Goal: Task Accomplishment & Management: Manage account settings

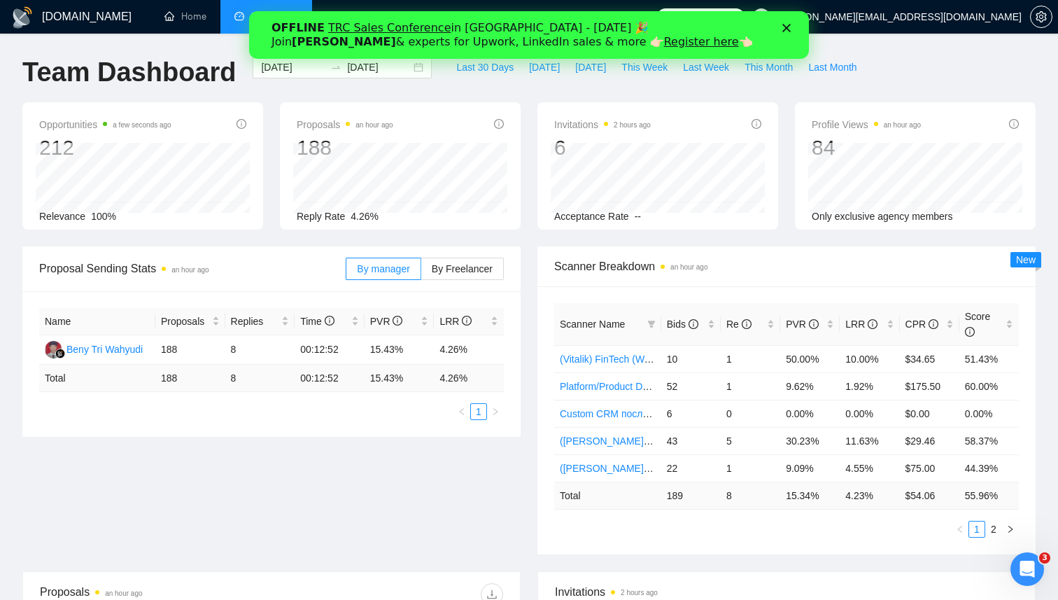
click at [787, 30] on icon "Закрити" at bounding box center [786, 28] width 8 height 8
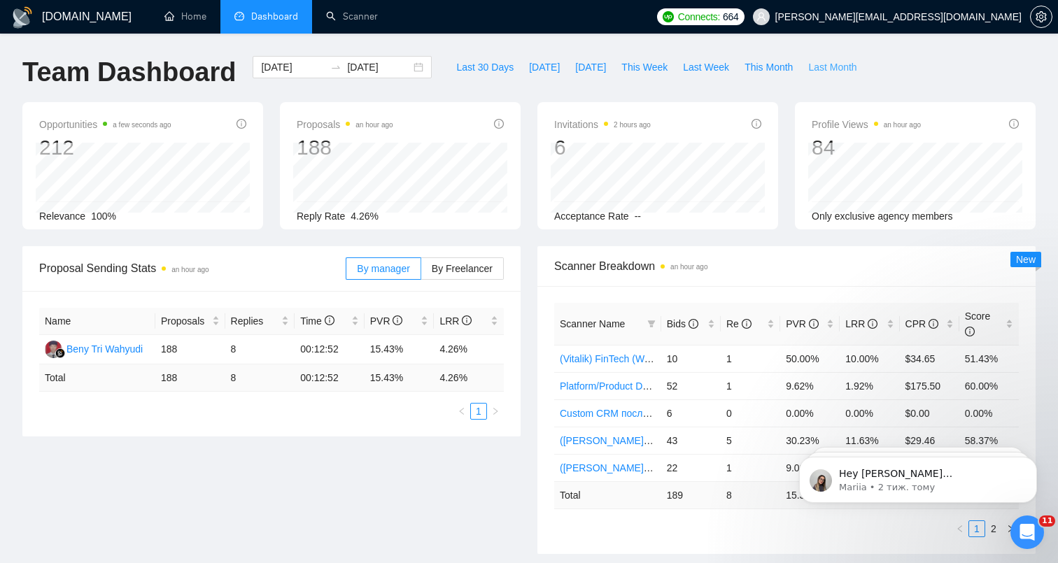
click at [834, 62] on span "Last Month" at bounding box center [832, 66] width 48 height 15
type input "[DATE]"
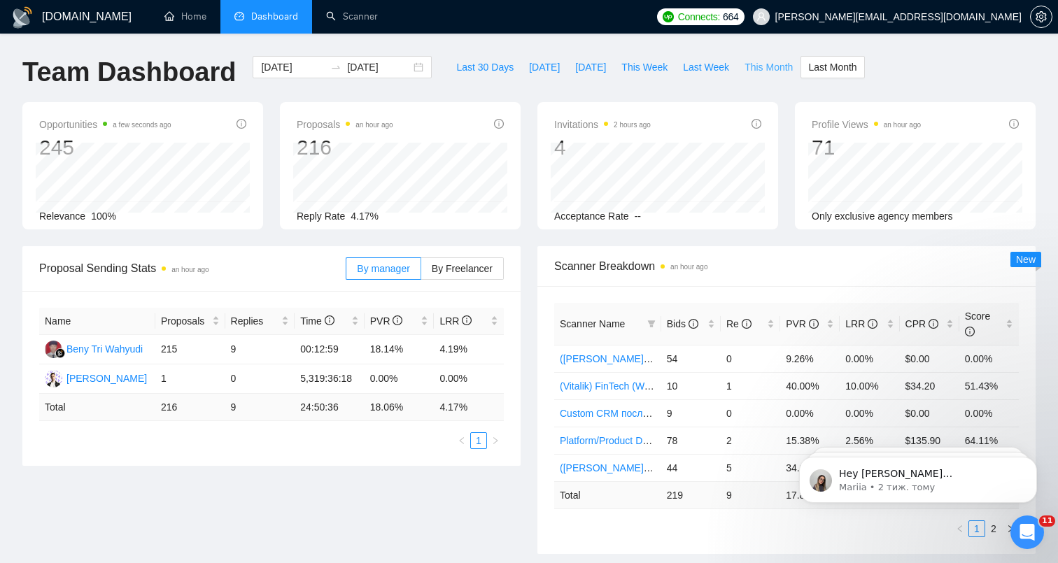
click at [780, 71] on span "This Month" at bounding box center [769, 66] width 48 height 15
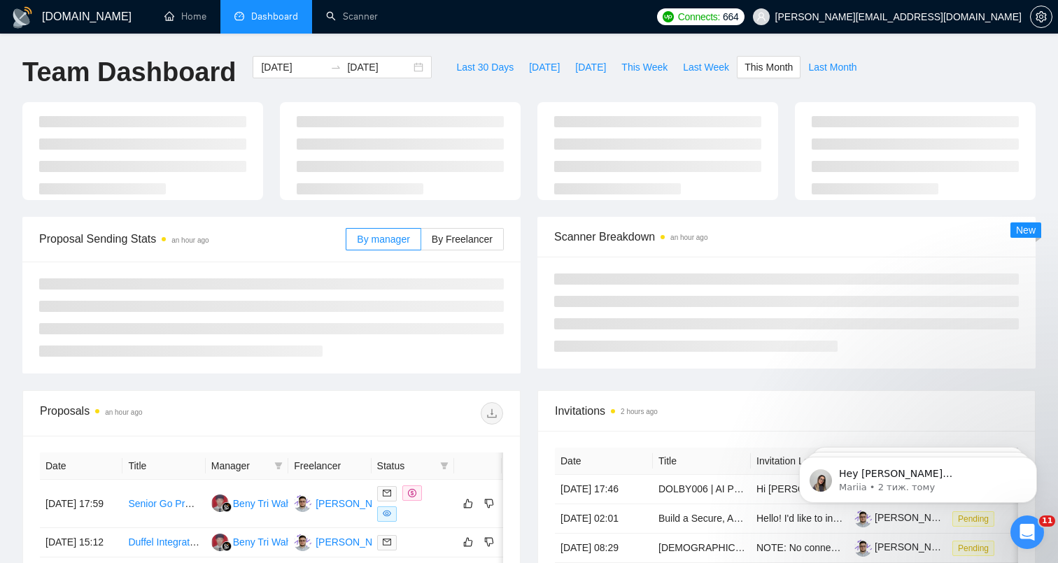
type input "[DATE]"
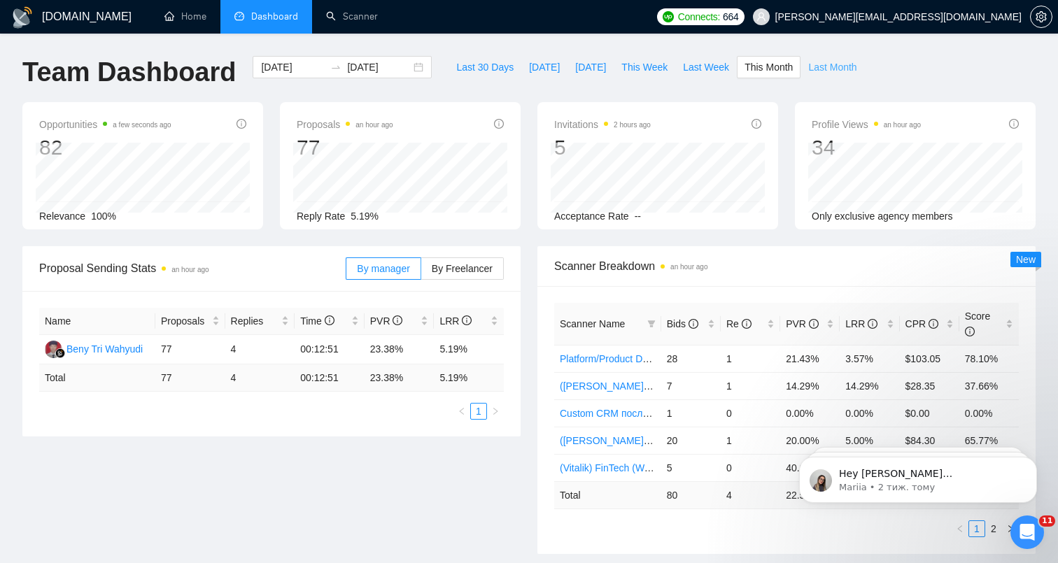
click at [856, 59] on span "Last Month" at bounding box center [832, 66] width 48 height 15
type input "[DATE]"
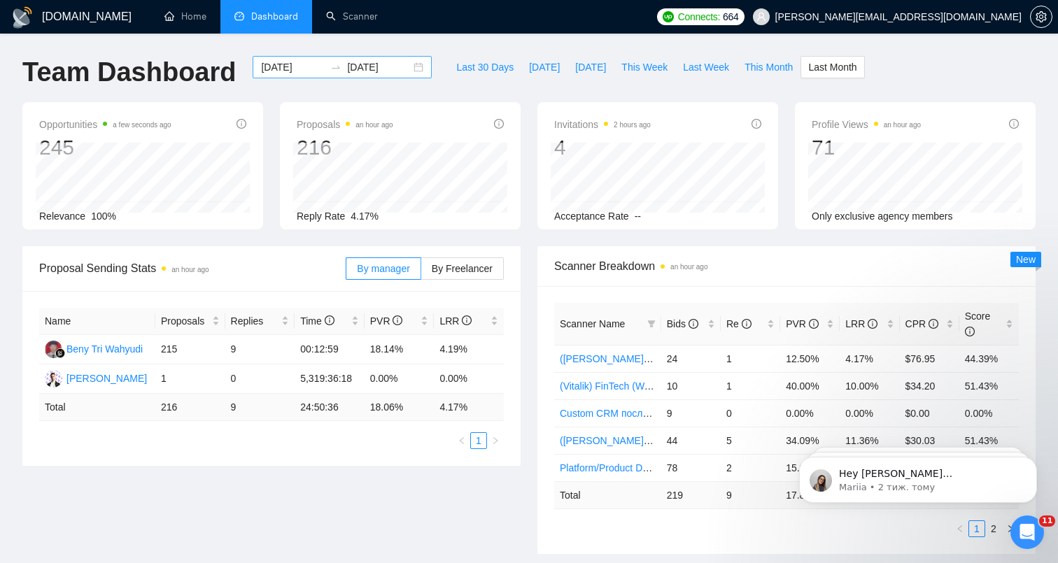
click at [407, 66] on div "[DATE] [DATE]" at bounding box center [342, 67] width 179 height 22
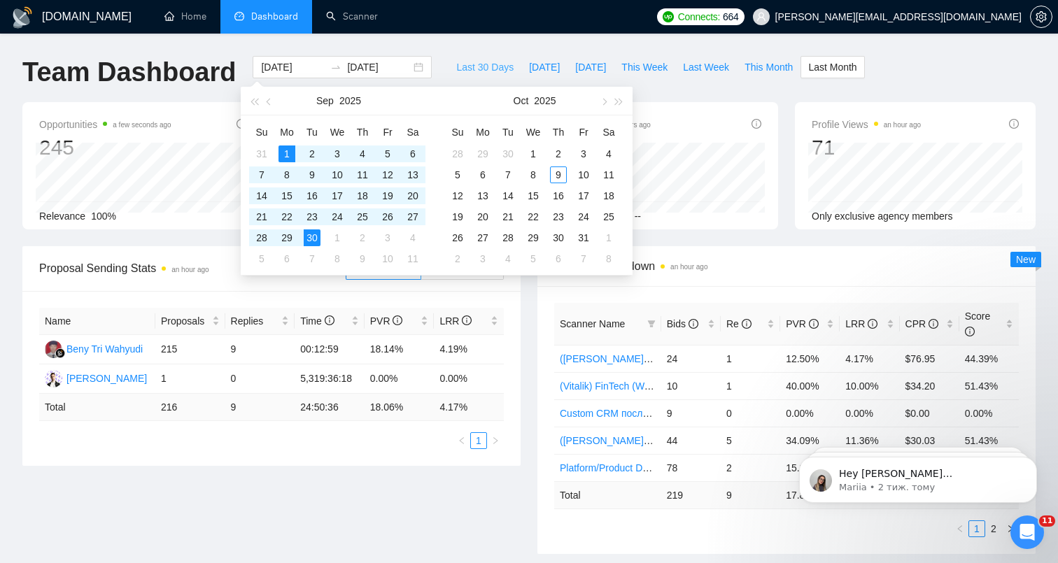
click at [486, 68] on span "Last 30 Days" at bounding box center [484, 66] width 57 height 15
type input "[DATE]"
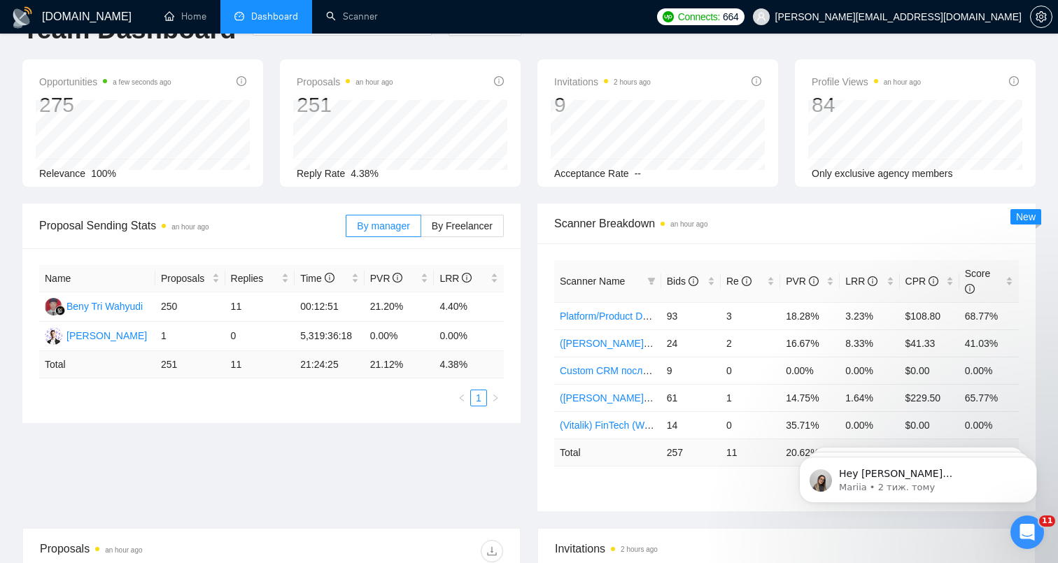
scroll to position [43, 0]
drag, startPoint x: 442, startPoint y: 307, endPoint x: 467, endPoint y: 305, distance: 25.2
click at [467, 305] on td "4.40%" at bounding box center [469, 306] width 70 height 29
click at [455, 303] on td "4.40%" at bounding box center [469, 306] width 70 height 29
drag, startPoint x: 441, startPoint y: 304, endPoint x: 468, endPoint y: 305, distance: 27.3
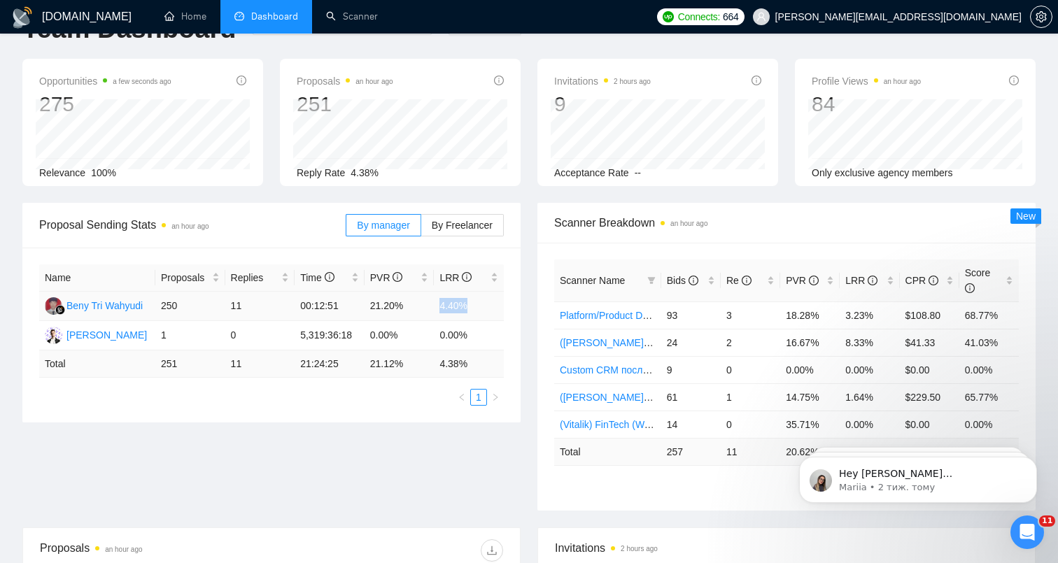
click at [468, 304] on td "4.40%" at bounding box center [469, 306] width 70 height 29
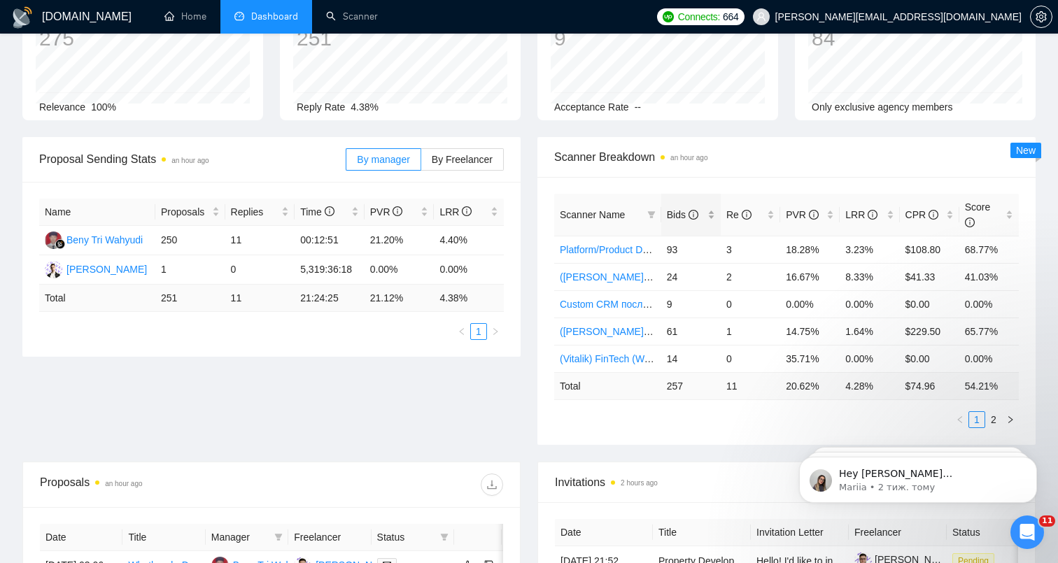
click at [677, 216] on span "Bids" at bounding box center [682, 214] width 31 height 11
click at [852, 211] on span "LRR" at bounding box center [861, 214] width 32 height 11
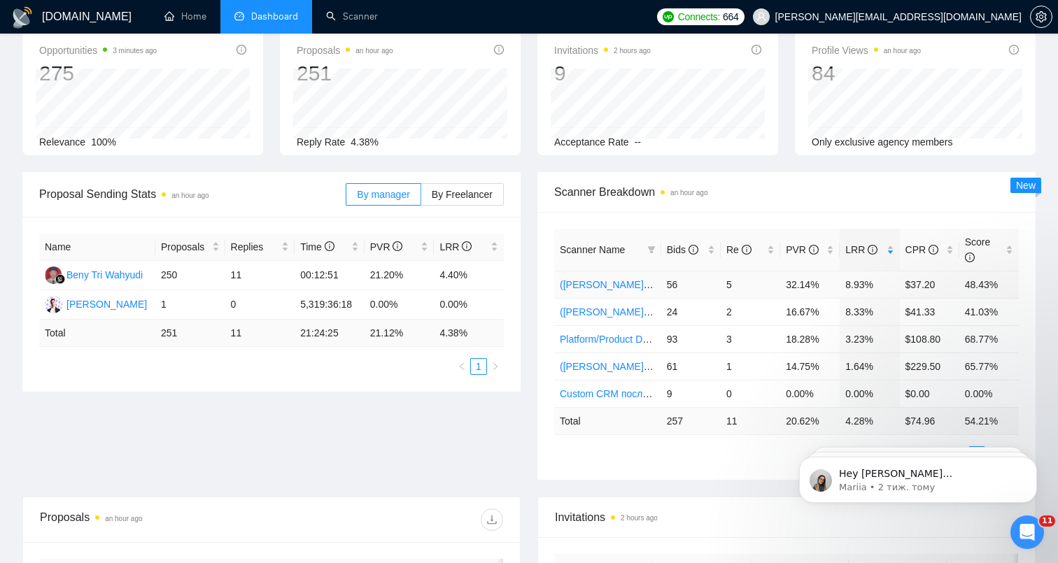
scroll to position [0, 0]
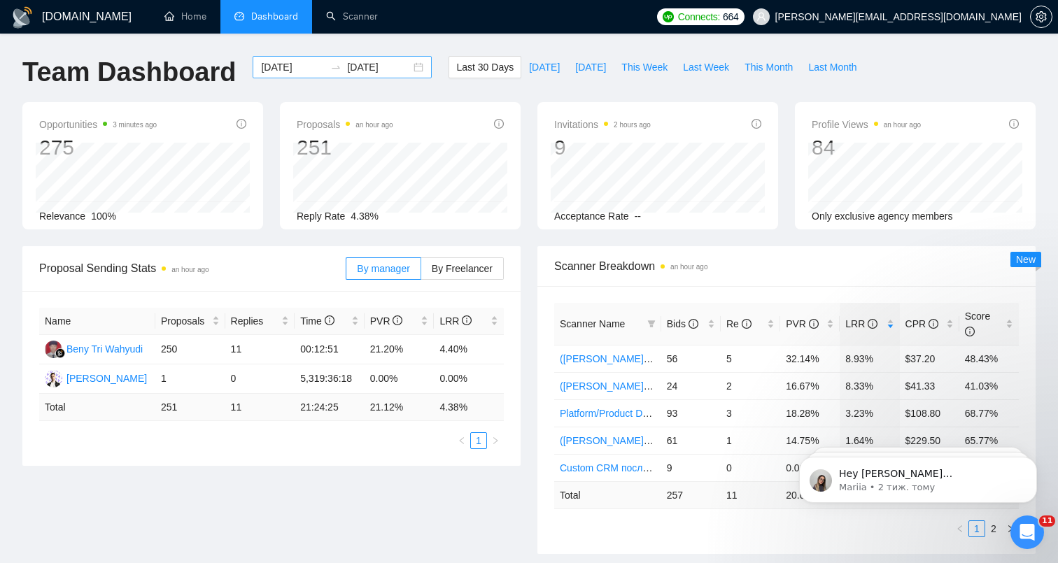
click at [409, 59] on div "[DATE] [DATE]" at bounding box center [342, 67] width 179 height 22
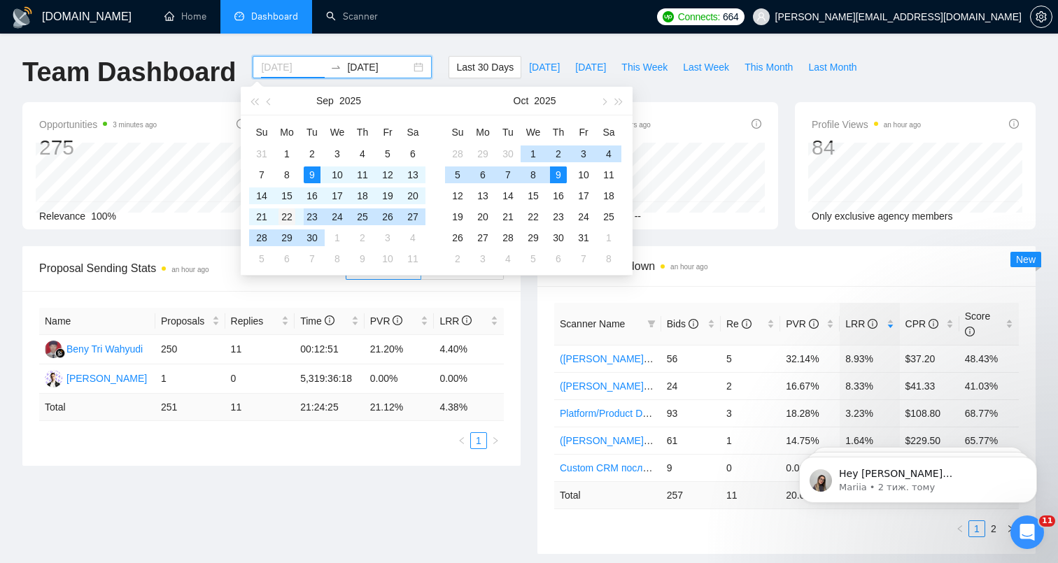
type input "[DATE]"
click at [288, 219] on div "22" at bounding box center [287, 217] width 17 height 17
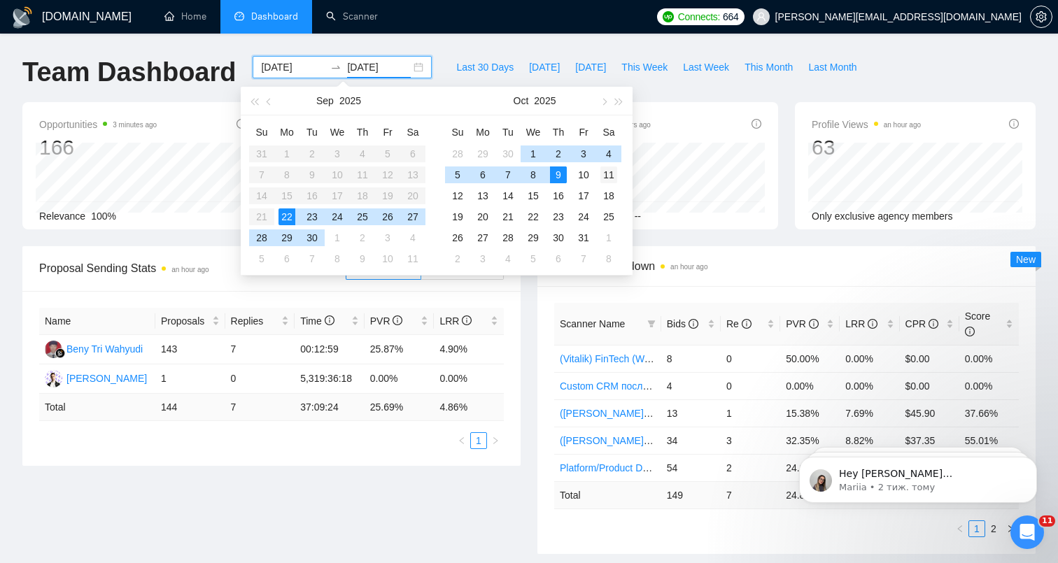
type input "[DATE]"
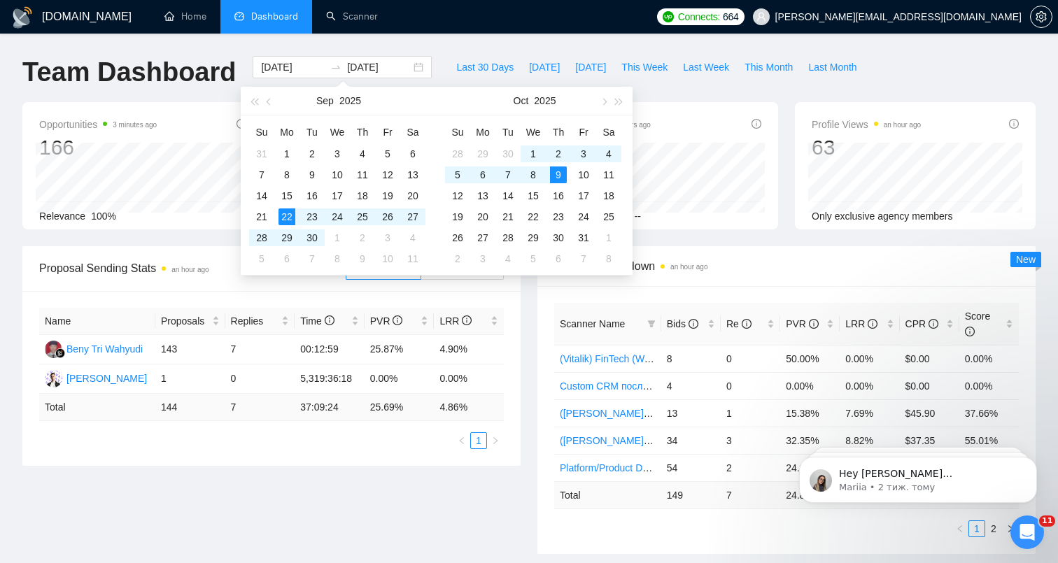
click at [728, 85] on div "Last 30 Days [DATE] [DATE] This Week Last Week This Month Last Month" at bounding box center [656, 79] width 433 height 46
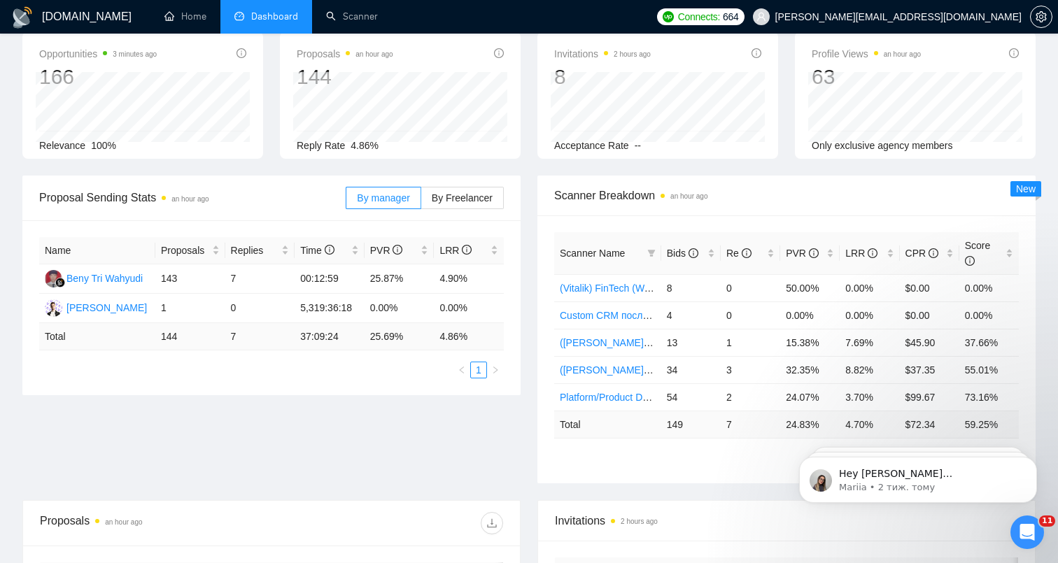
scroll to position [83, 0]
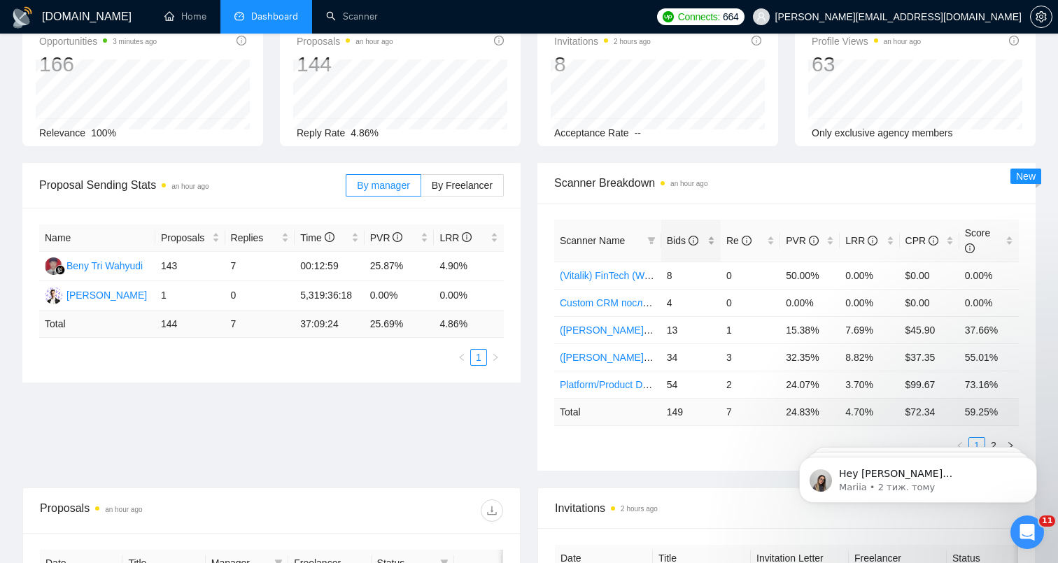
click at [677, 244] on span "Bids" at bounding box center [682, 240] width 31 height 11
drag, startPoint x: 785, startPoint y: 331, endPoint x: 878, endPoint y: 329, distance: 93.1
click at [878, 329] on tr "([PERSON_NAME]) SaaS 2 34 3 32.35% 8.82% $37.35 55.01%" at bounding box center [786, 329] width 465 height 27
click at [834, 329] on td "32.35%" at bounding box center [809, 329] width 59 height 27
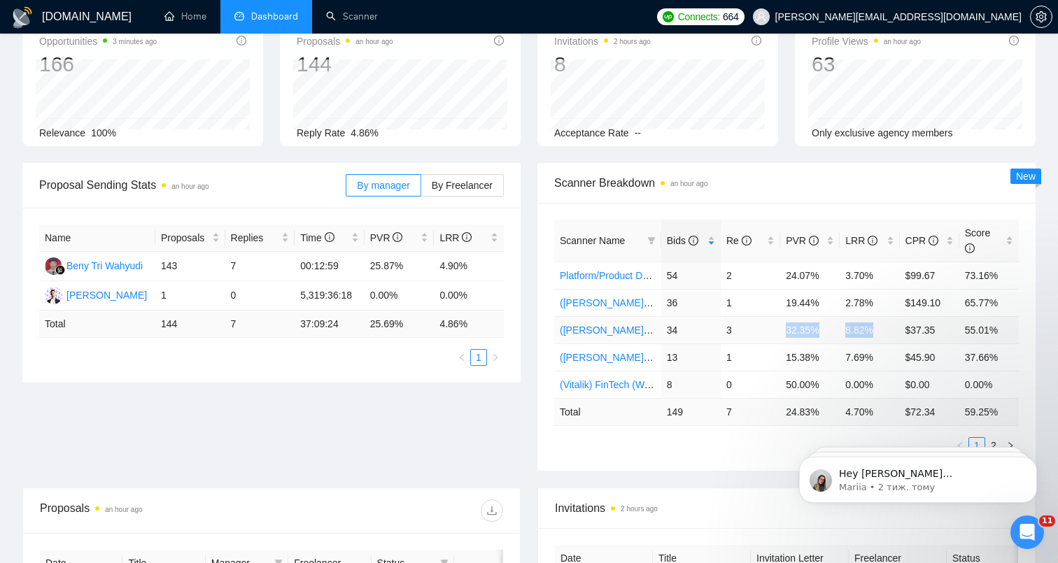
drag, startPoint x: 782, startPoint y: 332, endPoint x: 877, endPoint y: 330, distance: 95.2
click at [877, 330] on tr "([PERSON_NAME]) SaaS 2 34 3 32.35% 8.82% $37.35 55.01%" at bounding box center [786, 329] width 465 height 27
click at [877, 330] on td "8.82%" at bounding box center [869, 329] width 59 height 27
drag, startPoint x: 784, startPoint y: 330, endPoint x: 877, endPoint y: 330, distance: 93.1
click at [877, 330] on tr "([PERSON_NAME]) SaaS 2 34 3 32.35% 8.82% $37.35 55.01%" at bounding box center [786, 329] width 465 height 27
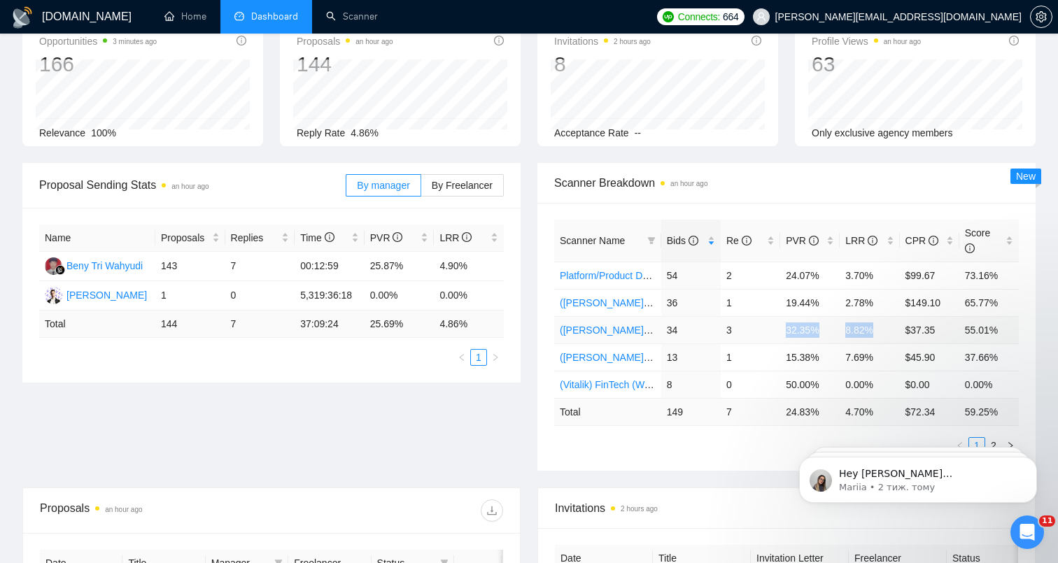
click at [877, 330] on td "8.82%" at bounding box center [869, 329] width 59 height 27
drag, startPoint x: 877, startPoint y: 330, endPoint x: 788, endPoint y: 330, distance: 88.9
click at [788, 330] on tr "([PERSON_NAME]) SaaS 2 34 3 32.35% 8.82% $37.35 55.01%" at bounding box center [786, 329] width 465 height 27
click at [788, 330] on td "32.35%" at bounding box center [809, 329] width 59 height 27
click at [671, 332] on td "34" at bounding box center [690, 329] width 59 height 27
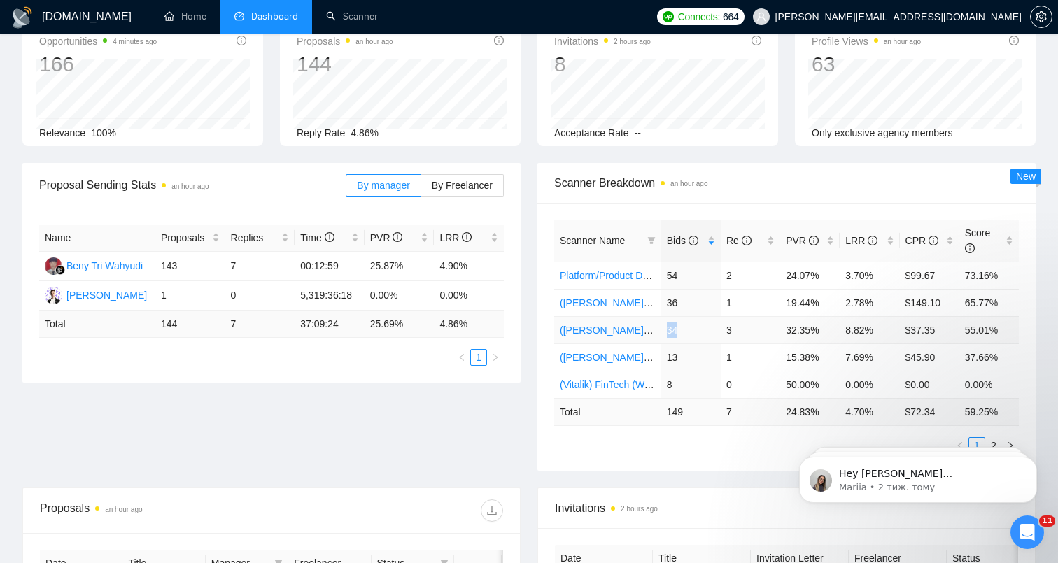
click at [671, 332] on td "34" at bounding box center [690, 329] width 59 height 27
click at [669, 328] on td "34" at bounding box center [690, 329] width 59 height 27
click at [726, 332] on td "3" at bounding box center [750, 329] width 59 height 27
click at [673, 329] on td "34" at bounding box center [690, 329] width 59 height 27
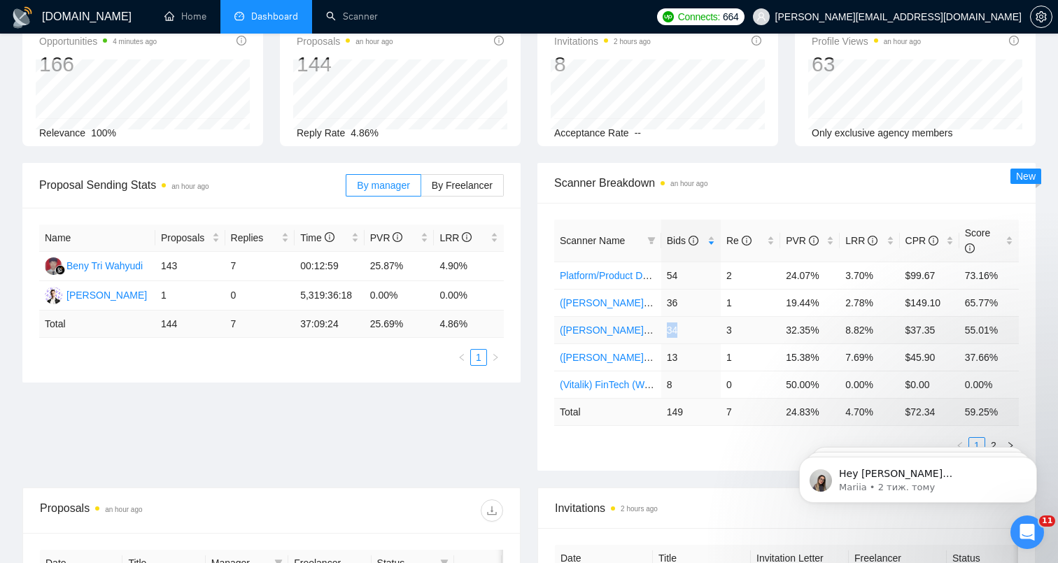
click at [673, 329] on td "34" at bounding box center [690, 329] width 59 height 27
click at [677, 329] on td "34" at bounding box center [690, 329] width 59 height 27
click at [799, 305] on td "19.44%" at bounding box center [809, 302] width 59 height 27
click at [798, 329] on td "32.35%" at bounding box center [809, 329] width 59 height 27
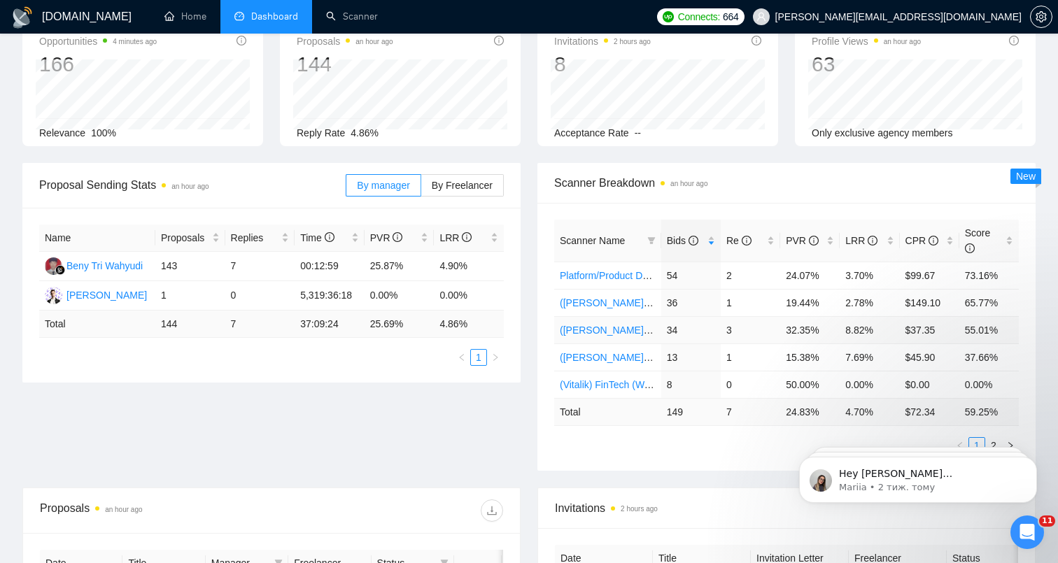
click at [808, 330] on td "32.35%" at bounding box center [809, 329] width 59 height 27
click at [866, 330] on td "8.82%" at bounding box center [869, 329] width 59 height 27
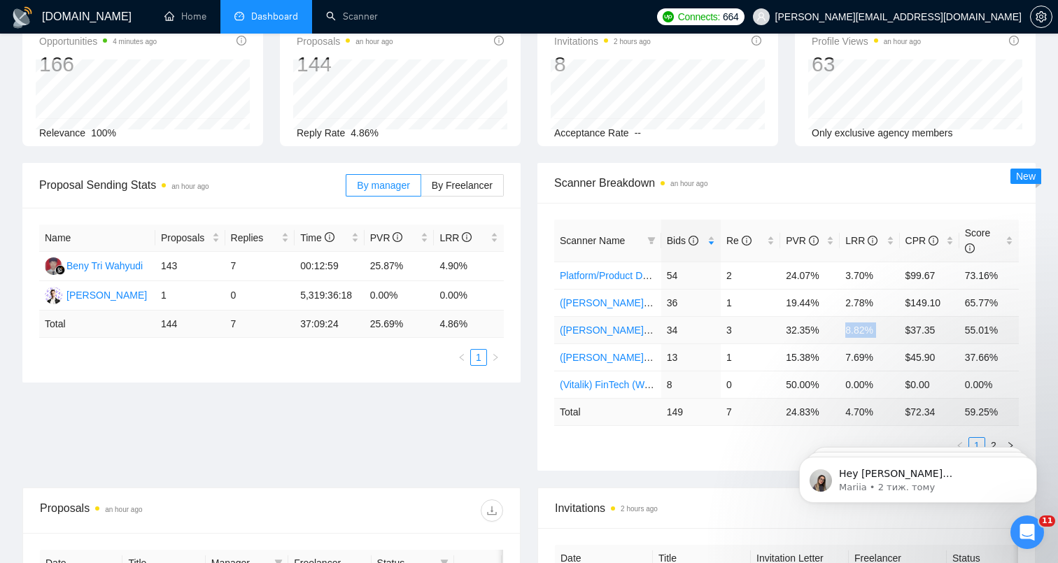
click at [866, 330] on td "8.82%" at bounding box center [869, 329] width 59 height 27
click at [803, 332] on td "32.35%" at bounding box center [809, 329] width 59 height 27
click at [802, 302] on td "19.44%" at bounding box center [809, 302] width 59 height 27
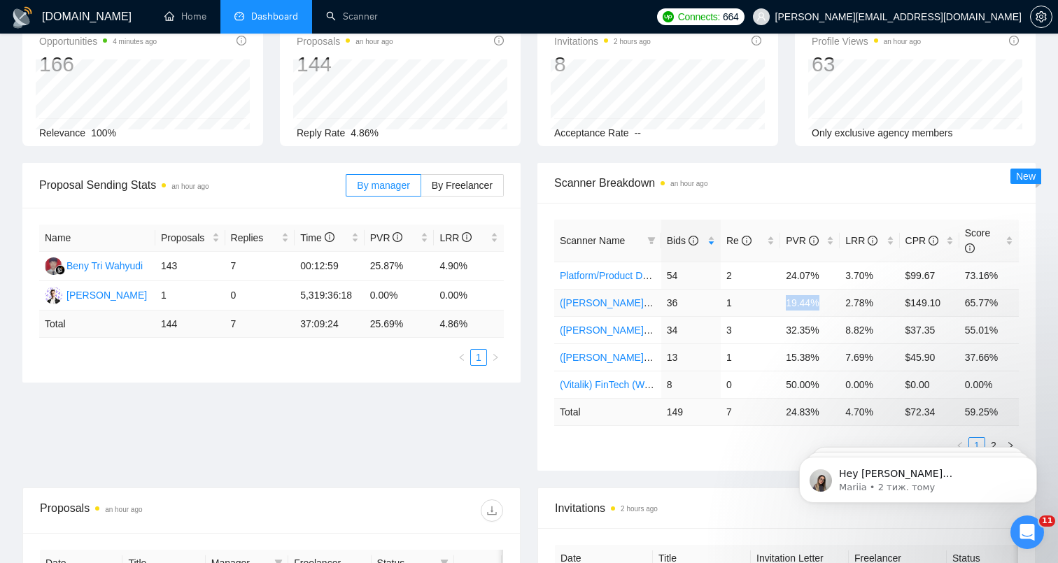
click at [801, 298] on td "19.44%" at bounding box center [809, 302] width 59 height 27
click at [799, 302] on td "19.44%" at bounding box center [809, 302] width 59 height 27
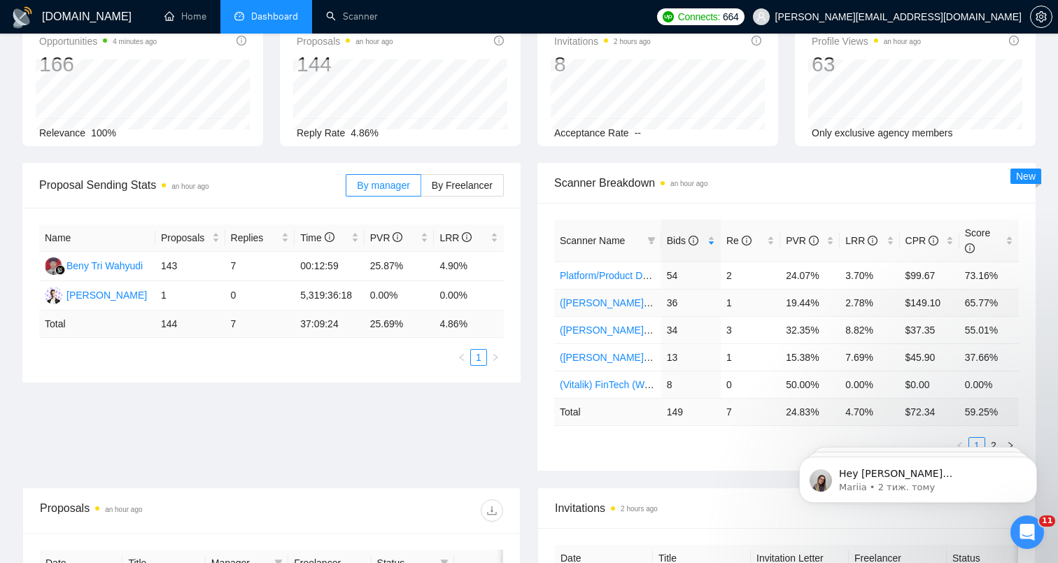
click at [802, 302] on td "19.44%" at bounding box center [809, 302] width 59 height 27
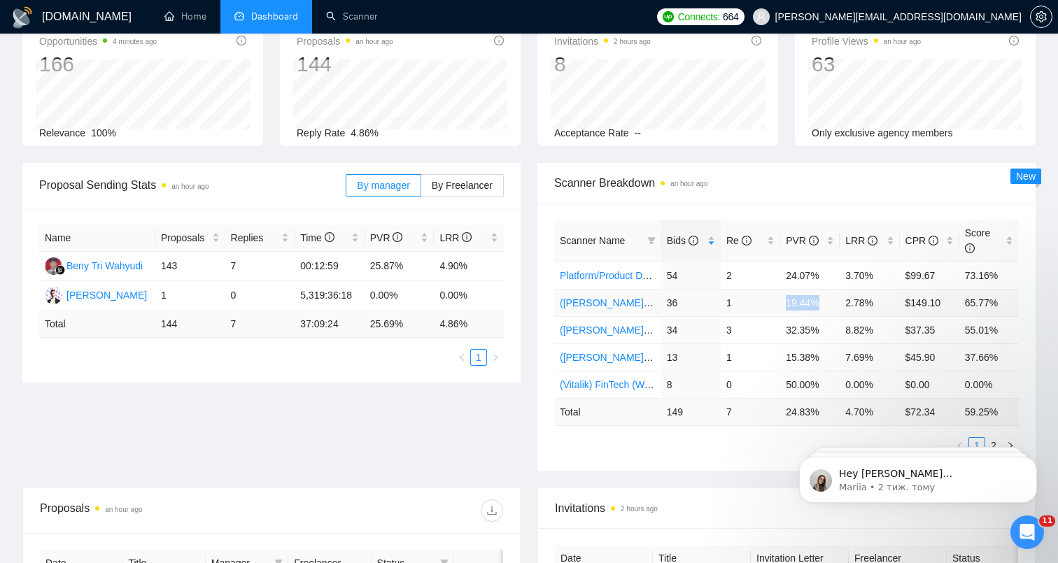
click at [802, 302] on td "19.44%" at bounding box center [809, 302] width 59 height 27
click at [813, 302] on td "19.44%" at bounding box center [809, 302] width 59 height 27
click at [800, 302] on td "19.44%" at bounding box center [809, 302] width 59 height 27
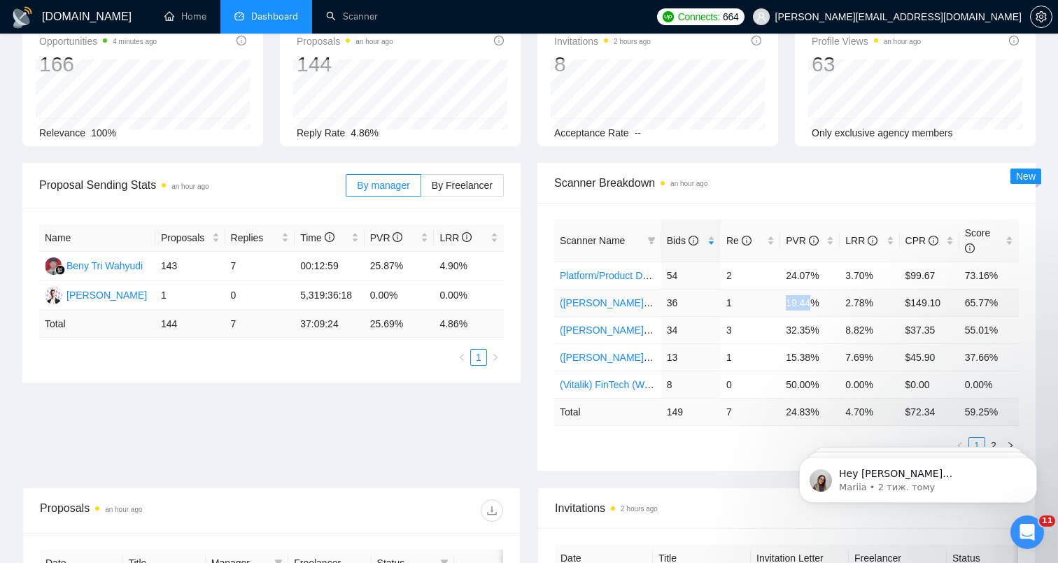
click at [800, 302] on td "19.44%" at bounding box center [809, 302] width 59 height 27
click at [810, 303] on td "19.44%" at bounding box center [809, 302] width 59 height 27
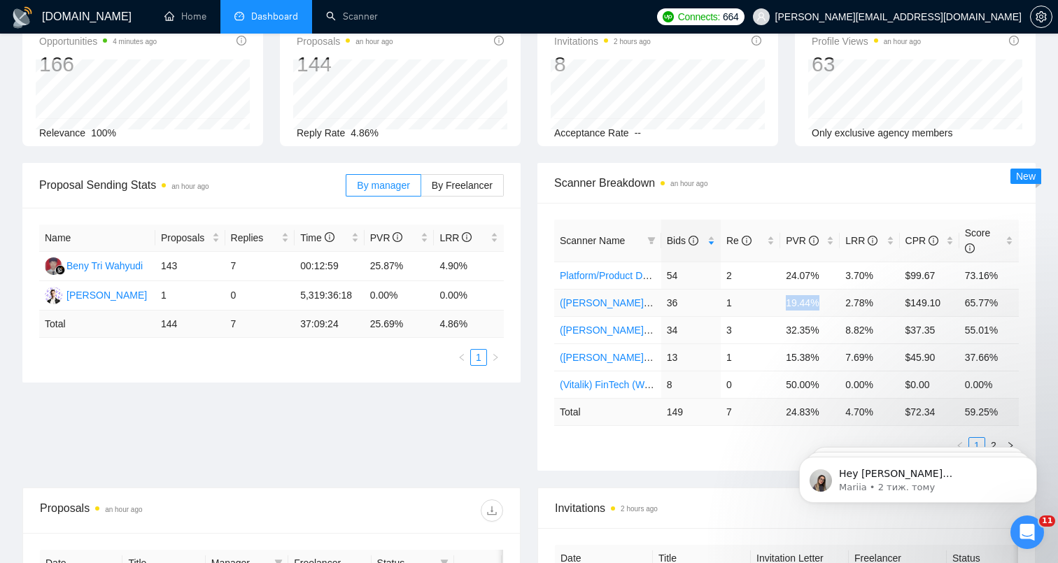
click at [808, 303] on td "19.44%" at bounding box center [809, 302] width 59 height 27
click at [802, 306] on td "19.44%" at bounding box center [809, 302] width 59 height 27
click at [801, 277] on td "24.07%" at bounding box center [809, 275] width 59 height 27
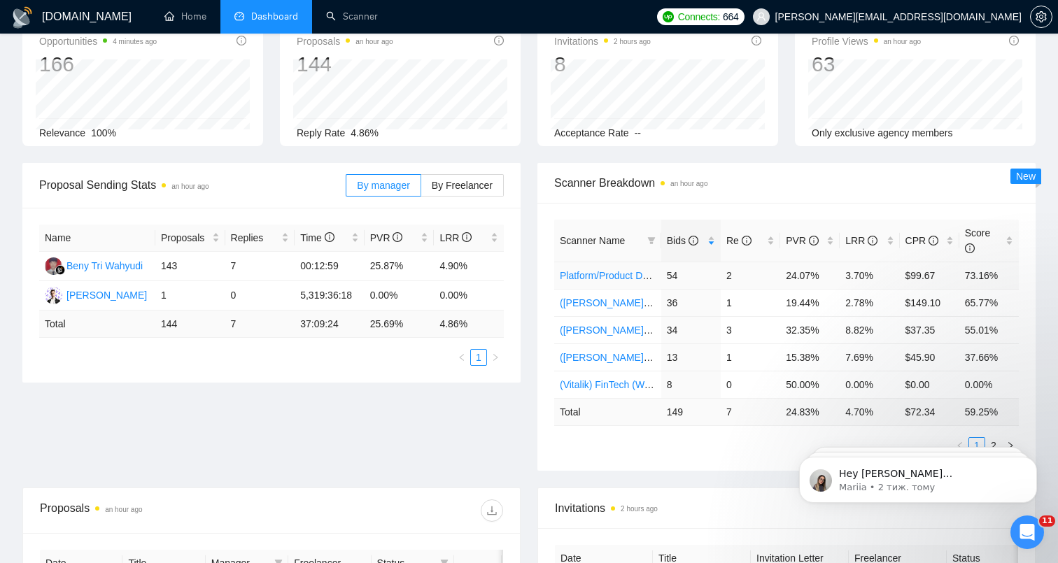
click at [803, 274] on td "24.07%" at bounding box center [809, 275] width 59 height 27
click at [810, 274] on td "24.07%" at bounding box center [809, 275] width 59 height 27
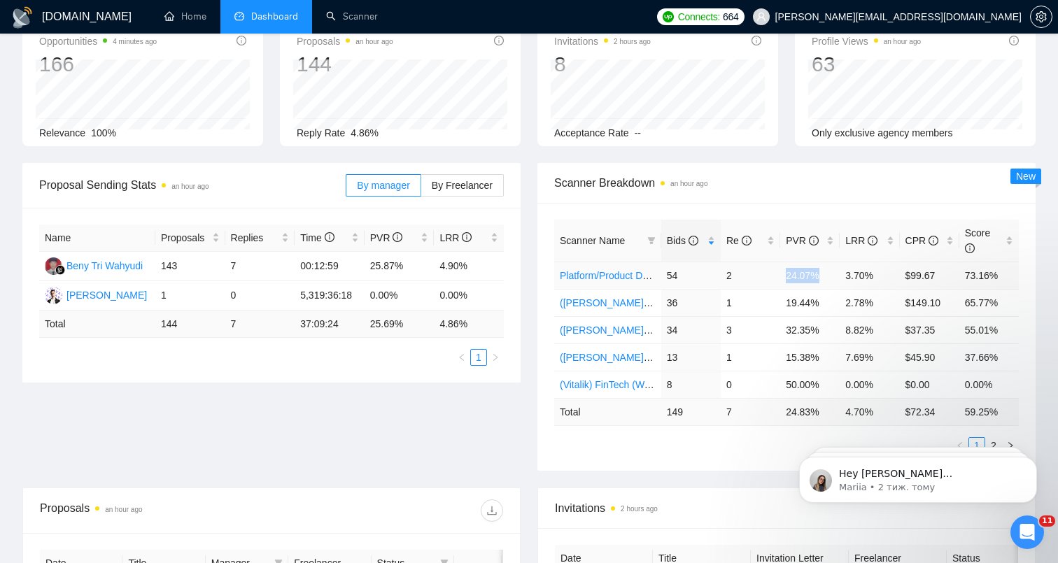
click at [810, 274] on td "24.07%" at bounding box center [809, 275] width 59 height 27
click at [857, 282] on td "3.70%" at bounding box center [869, 275] width 59 height 27
click at [918, 332] on td "$37.35" at bounding box center [929, 329] width 59 height 27
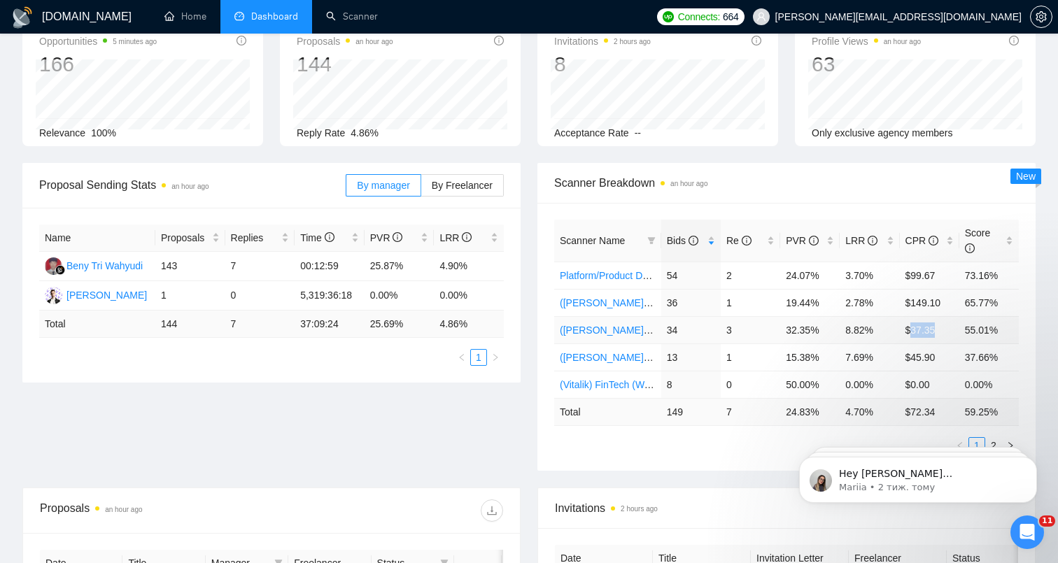
click at [918, 332] on td "$37.35" at bounding box center [929, 329] width 59 height 27
click at [920, 276] on td "$99.67" at bounding box center [929, 275] width 59 height 27
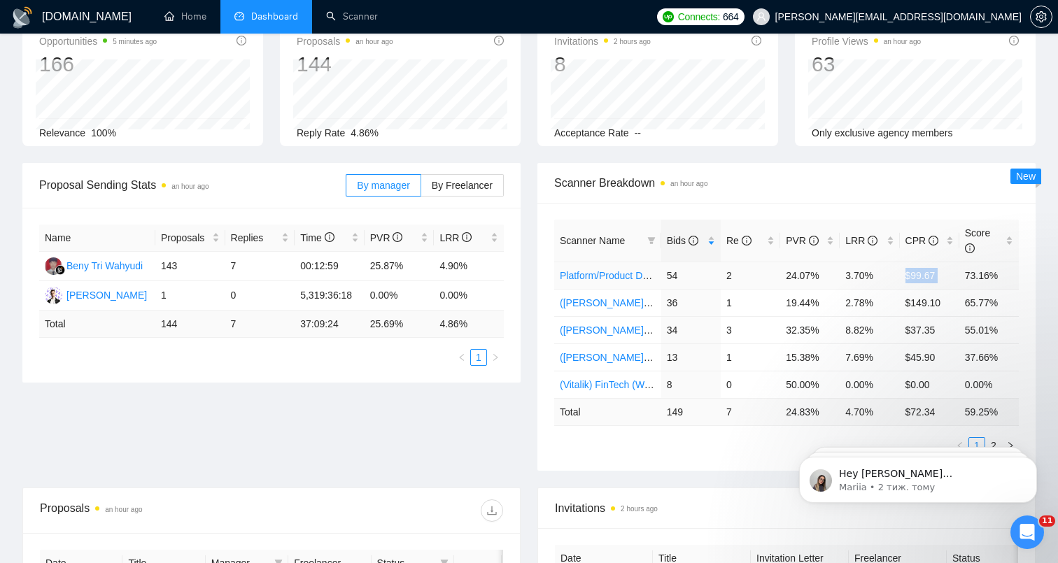
click at [922, 272] on td "$99.67" at bounding box center [929, 275] width 59 height 27
click at [853, 276] on td "3.70%" at bounding box center [869, 275] width 59 height 27
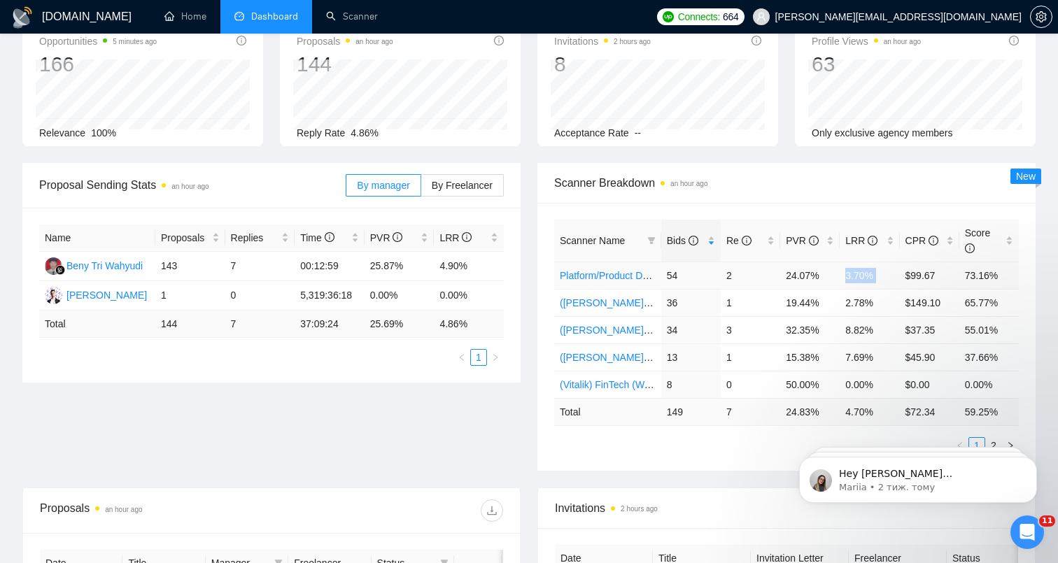
click at [853, 276] on td "3.70%" at bounding box center [869, 275] width 59 height 27
click at [797, 279] on td "24.07%" at bounding box center [809, 275] width 59 height 27
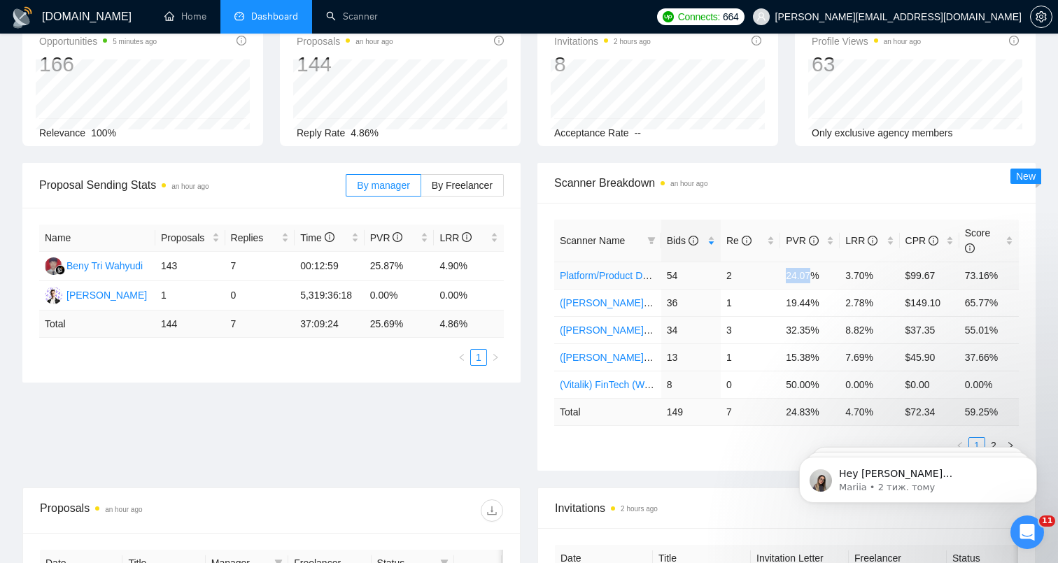
click at [797, 279] on td "24.07%" at bounding box center [809, 275] width 59 height 27
click at [858, 276] on td "3.70%" at bounding box center [869, 275] width 59 height 27
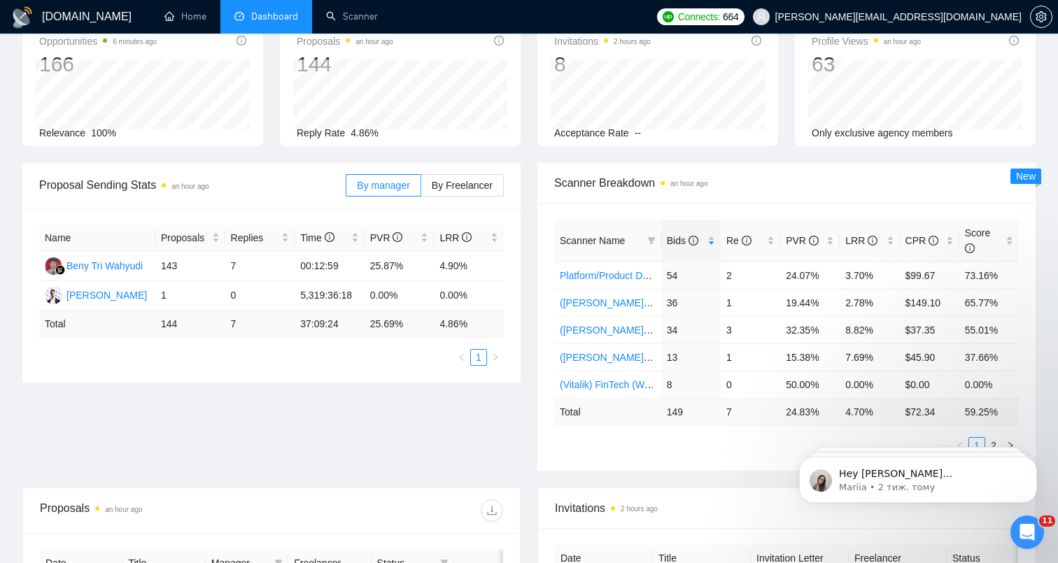
click at [528, 163] on div "Proposal Sending Stats an hour ago By manager By Freelancer Name Proposals Repl…" at bounding box center [271, 273] width 515 height 220
drag, startPoint x: 785, startPoint y: 358, endPoint x: 834, endPoint y: 358, distance: 49.0
click at [834, 358] on td "15.38%" at bounding box center [809, 357] width 59 height 27
drag, startPoint x: 783, startPoint y: 300, endPoint x: 845, endPoint y: 300, distance: 62.3
click at [845, 300] on tr "([PERSON_NAME]) AI 2 после обновы профиля 36 1 19.44% 2.78% $149.10 65.77%" at bounding box center [786, 302] width 465 height 27
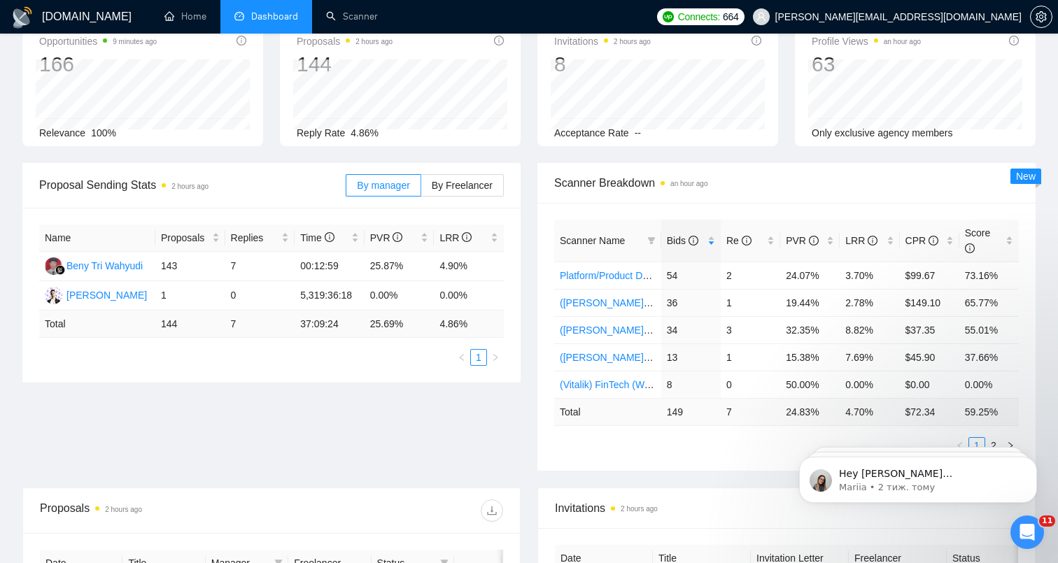
click at [526, 163] on div "Proposal Sending Stats 2 hours ago By manager By Freelancer Name Proposals Repl…" at bounding box center [271, 273] width 515 height 220
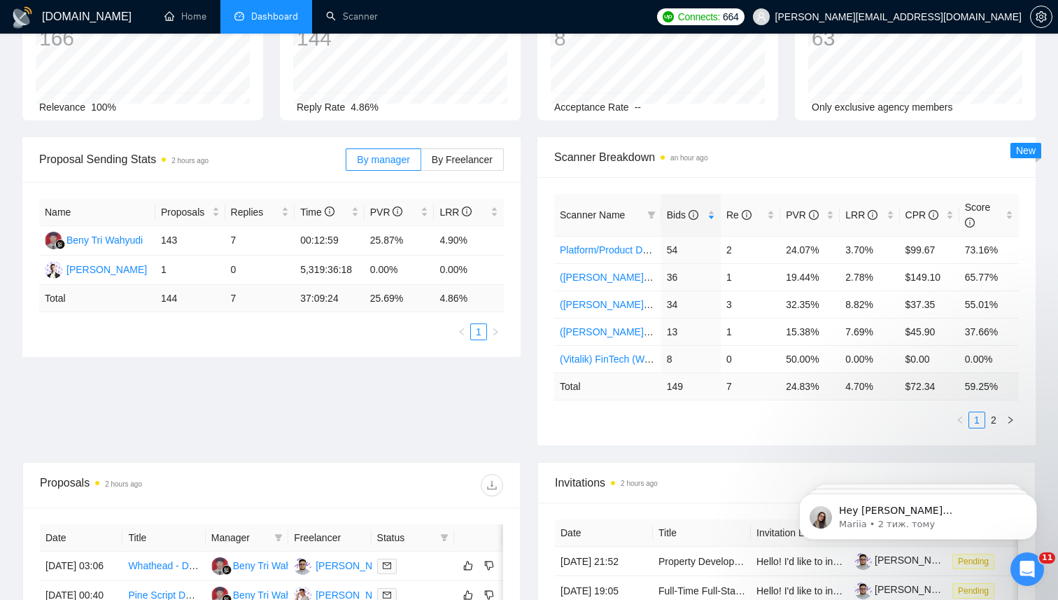
scroll to position [0, 0]
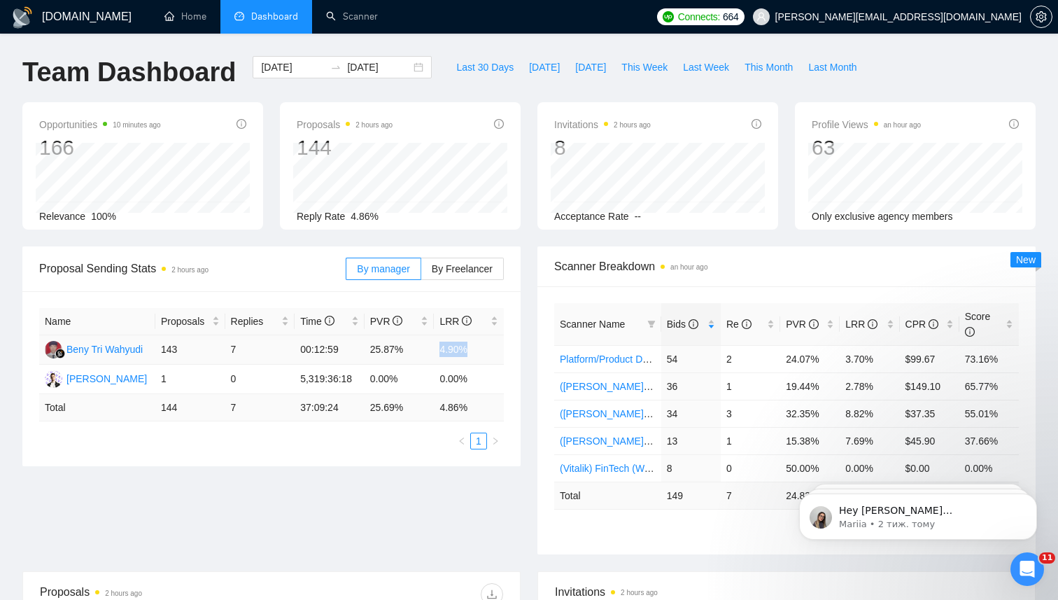
drag, startPoint x: 440, startPoint y: 349, endPoint x: 479, endPoint y: 349, distance: 39.2
click at [479, 349] on td "4.90%" at bounding box center [469, 349] width 70 height 29
click at [474, 349] on td "4.90%" at bounding box center [469, 349] width 70 height 29
drag, startPoint x: 470, startPoint y: 349, endPoint x: 442, endPoint y: 351, distance: 28.0
click at [442, 351] on td "4.90%" at bounding box center [469, 349] width 70 height 29
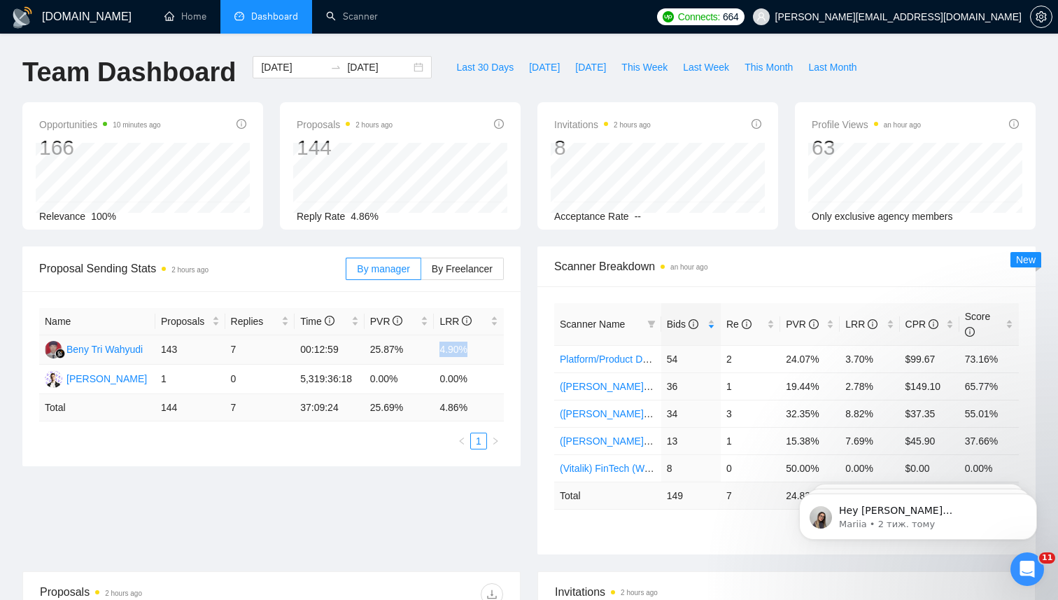
click at [442, 351] on td "4.90%" at bounding box center [469, 349] width 70 height 29
drag, startPoint x: 439, startPoint y: 351, endPoint x: 487, endPoint y: 351, distance: 48.3
click at [487, 351] on td "4.90%" at bounding box center [469, 349] width 70 height 29
click at [461, 351] on td "4.90%" at bounding box center [469, 349] width 70 height 29
drag, startPoint x: 475, startPoint y: 351, endPoint x: 442, endPoint y: 351, distance: 32.9
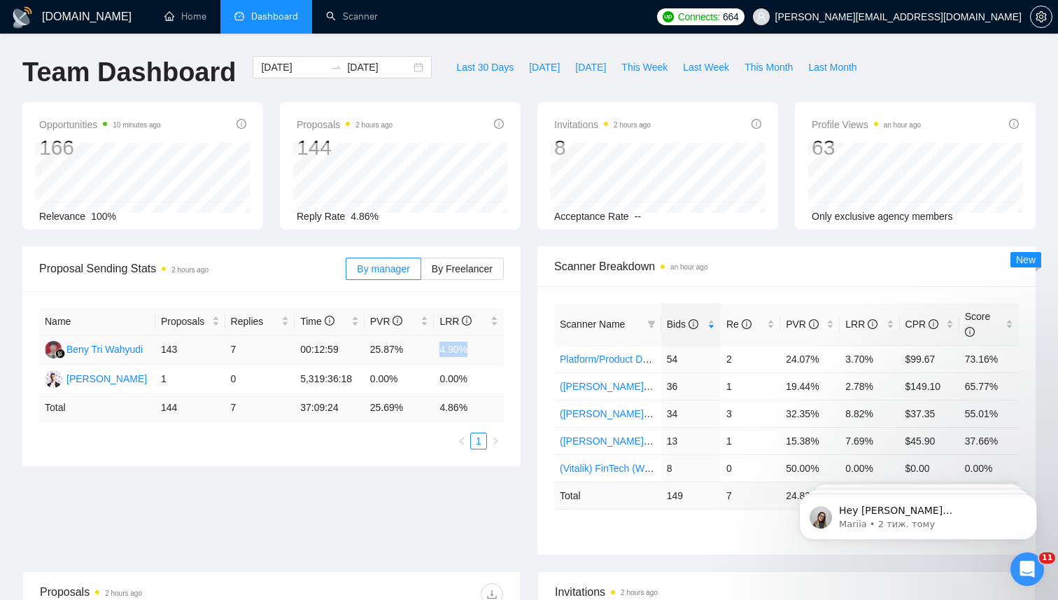
click at [442, 351] on td "4.90%" at bounding box center [469, 349] width 70 height 29
drag, startPoint x: 440, startPoint y: 351, endPoint x: 479, endPoint y: 351, distance: 39.9
click at [479, 351] on td "4.90%" at bounding box center [469, 349] width 70 height 29
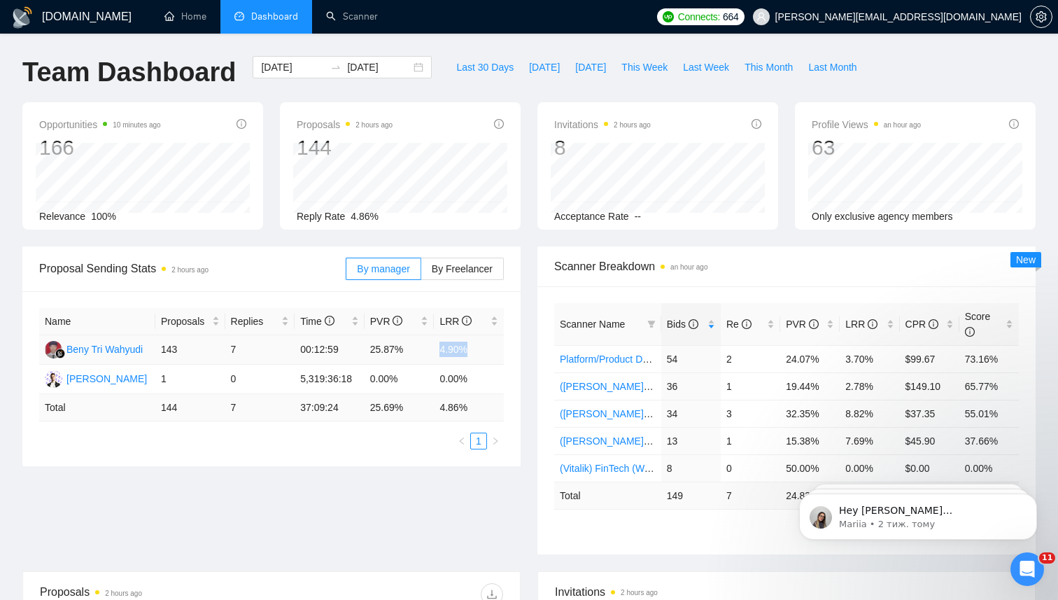
drag, startPoint x: 479, startPoint y: 351, endPoint x: 442, endPoint y: 353, distance: 37.2
click at [442, 353] on td "4.90%" at bounding box center [469, 349] width 70 height 29
drag, startPoint x: 440, startPoint y: 353, endPoint x: 476, endPoint y: 352, distance: 35.7
click at [476, 352] on td "4.90%" at bounding box center [469, 349] width 70 height 29
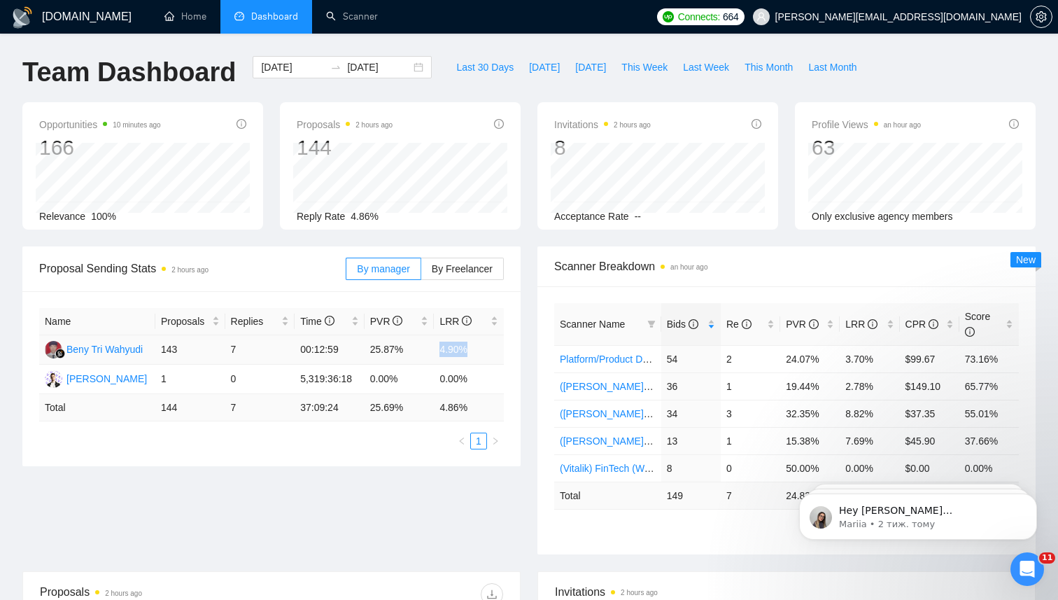
click at [476, 352] on td "4.90%" at bounding box center [469, 349] width 70 height 29
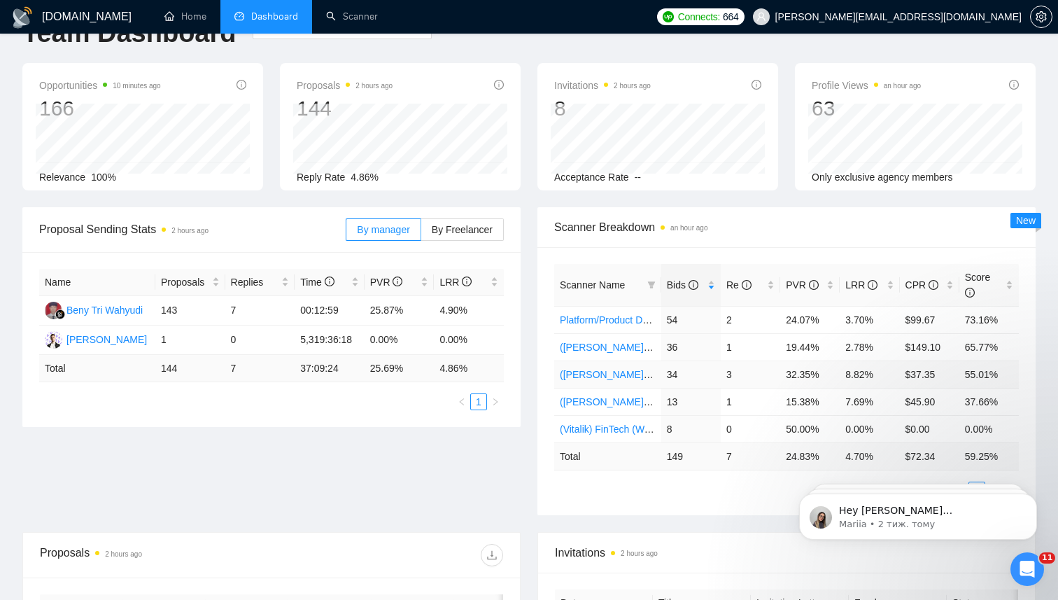
scroll to position [50, 0]
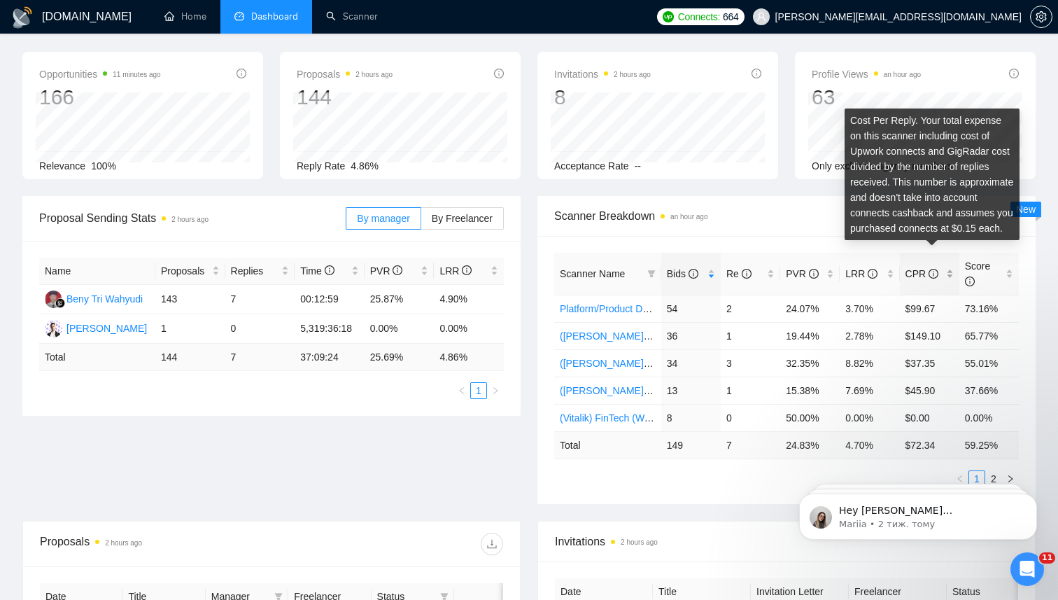
click at [936, 273] on icon "info-circle" at bounding box center [934, 274] width 10 height 10
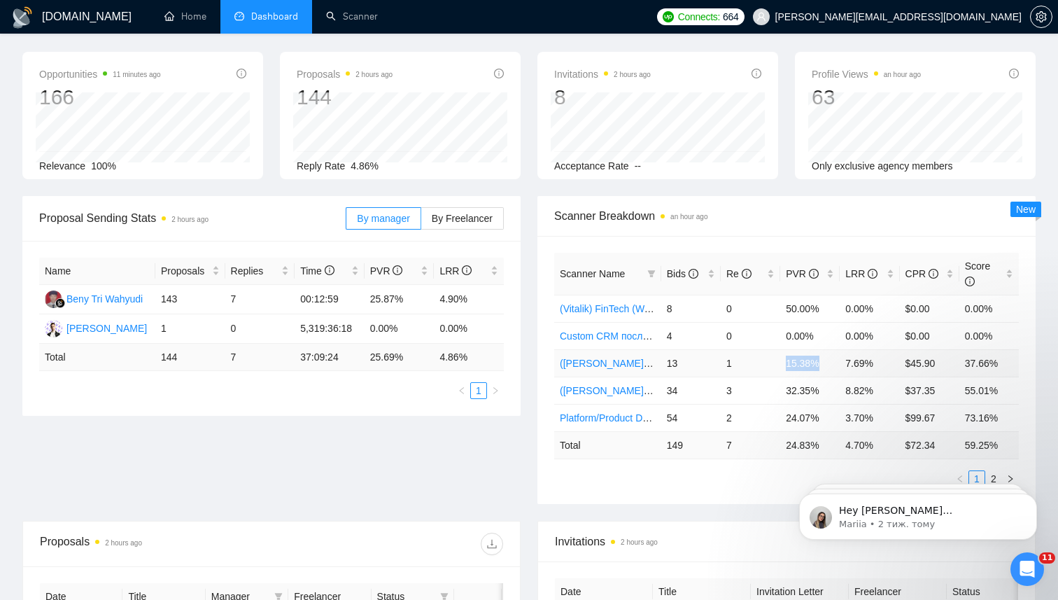
drag, startPoint x: 786, startPoint y: 360, endPoint x: 834, endPoint y: 360, distance: 47.6
click at [834, 360] on td "15.38%" at bounding box center [809, 362] width 59 height 27
click at [810, 360] on td "15.38%" at bounding box center [809, 362] width 59 height 27
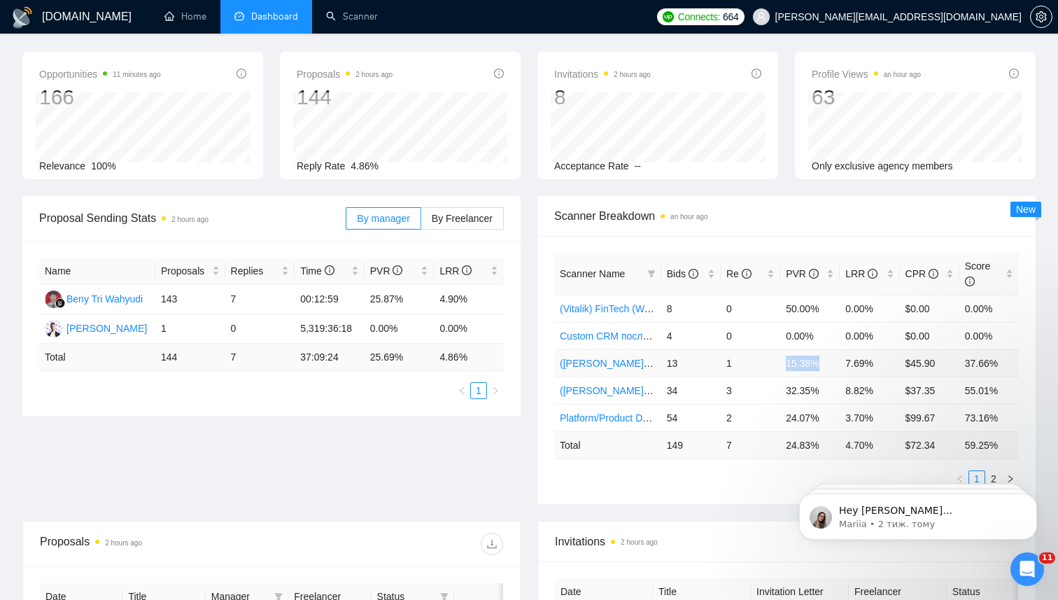
click at [806, 363] on td "15.38%" at bounding box center [809, 362] width 59 height 27
click at [853, 363] on td "7.69%" at bounding box center [869, 362] width 59 height 27
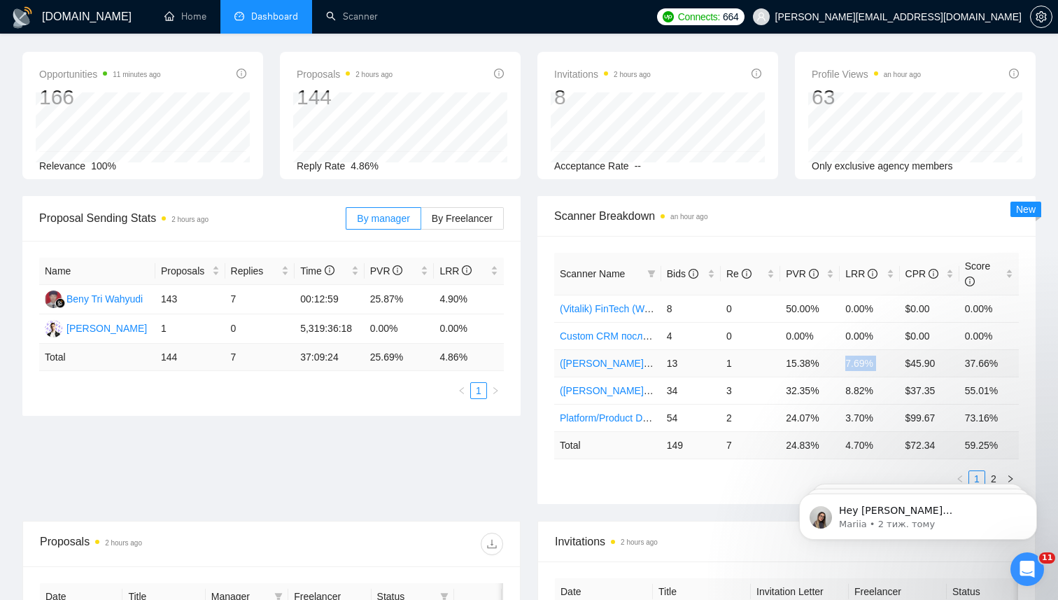
click at [853, 363] on td "7.69%" at bounding box center [869, 362] width 59 height 27
click at [858, 363] on td "7.69%" at bounding box center [869, 362] width 59 height 27
click at [788, 360] on td "15.38%" at bounding box center [809, 362] width 59 height 27
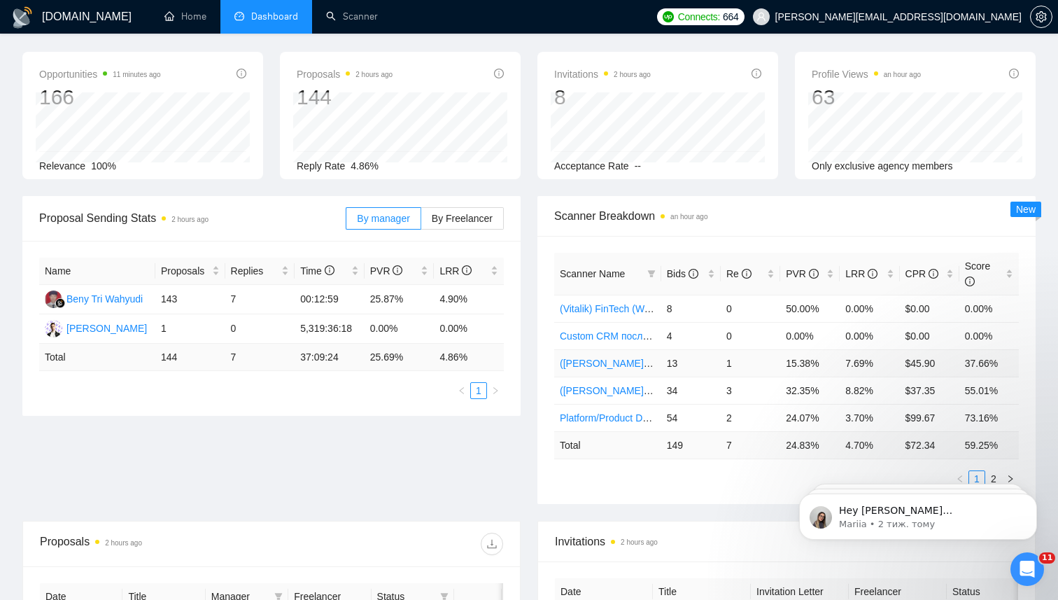
click at [810, 364] on td "15.38%" at bounding box center [809, 362] width 59 height 27
drag, startPoint x: 669, startPoint y: 362, endPoint x: 734, endPoint y: 362, distance: 65.1
click at [734, 362] on tr "([PERSON_NAME]) Health & Wellness (Web) после обновы профиля 13 1 15.38% 7.69% …" at bounding box center [786, 362] width 465 height 27
click at [815, 357] on td "15.38%" at bounding box center [809, 362] width 59 height 27
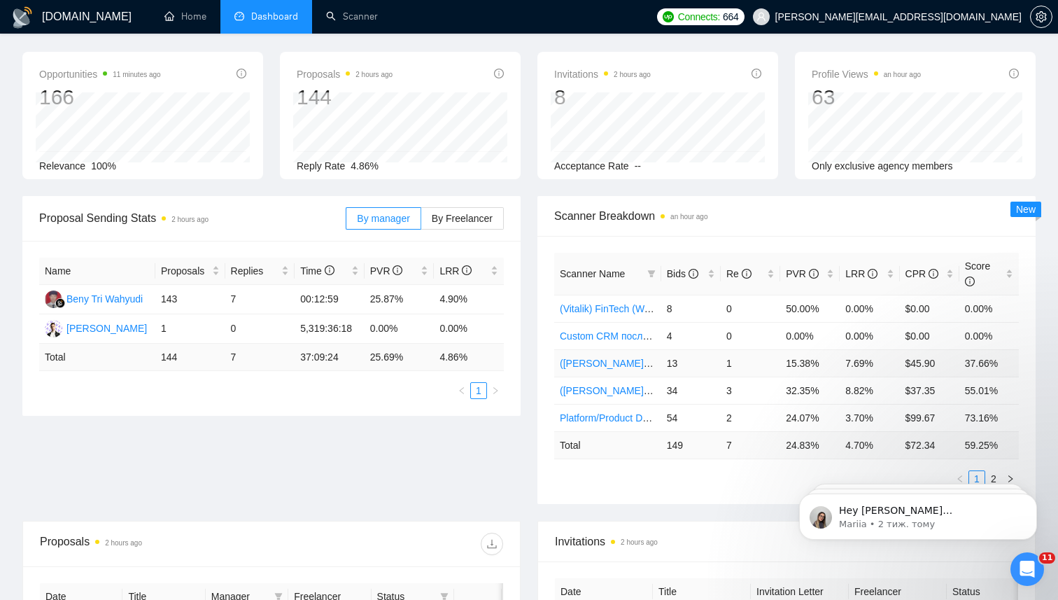
click at [795, 364] on td "15.38%" at bounding box center [809, 362] width 59 height 27
click at [807, 364] on td "15.38%" at bounding box center [809, 362] width 59 height 27
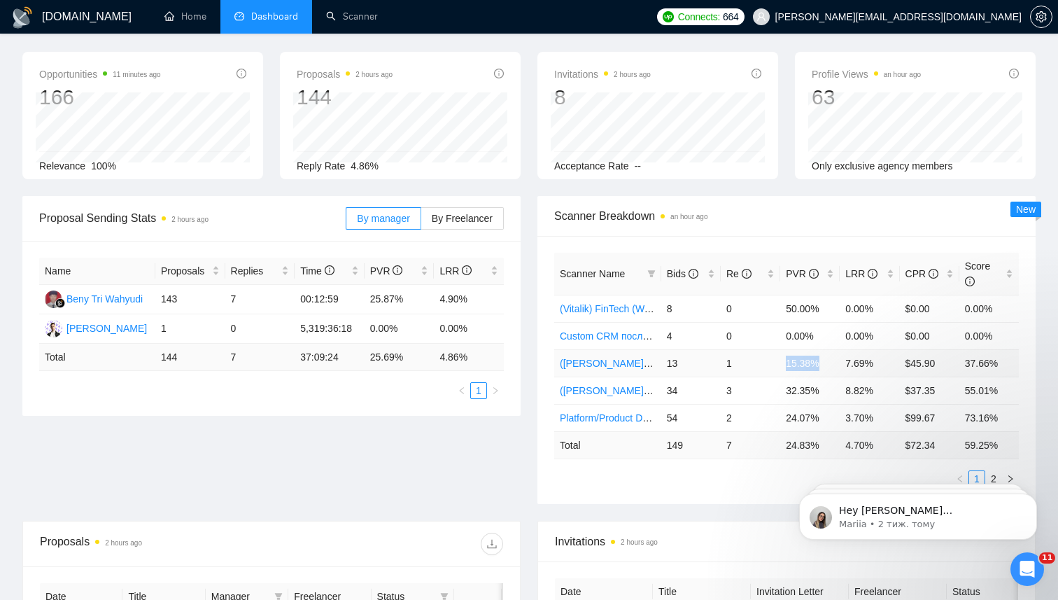
click at [807, 364] on td "15.38%" at bounding box center [809, 362] width 59 height 27
click at [849, 367] on td "7.69%" at bounding box center [869, 362] width 59 height 27
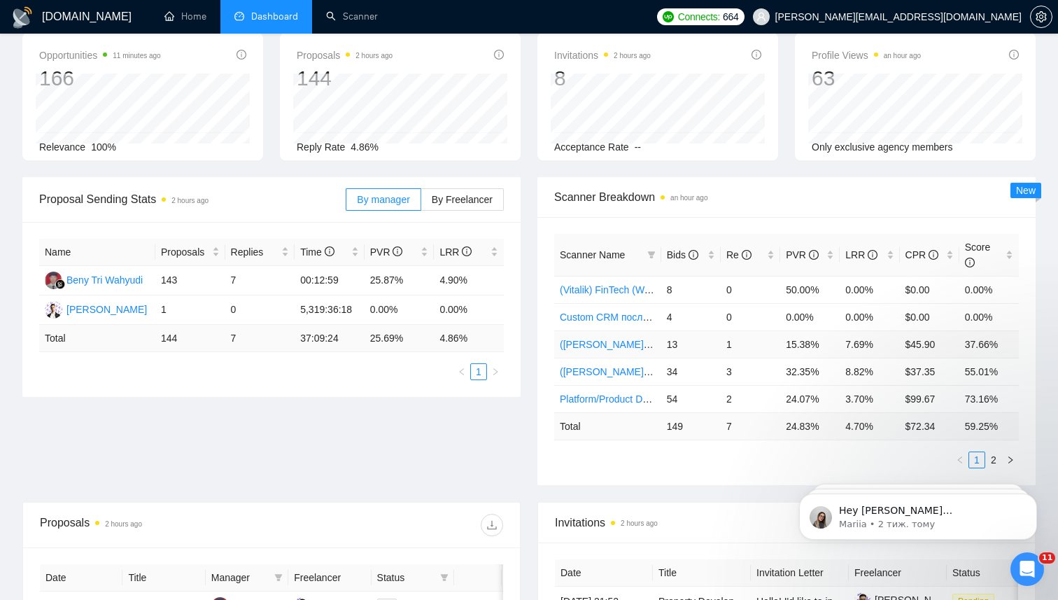
scroll to position [75, 0]
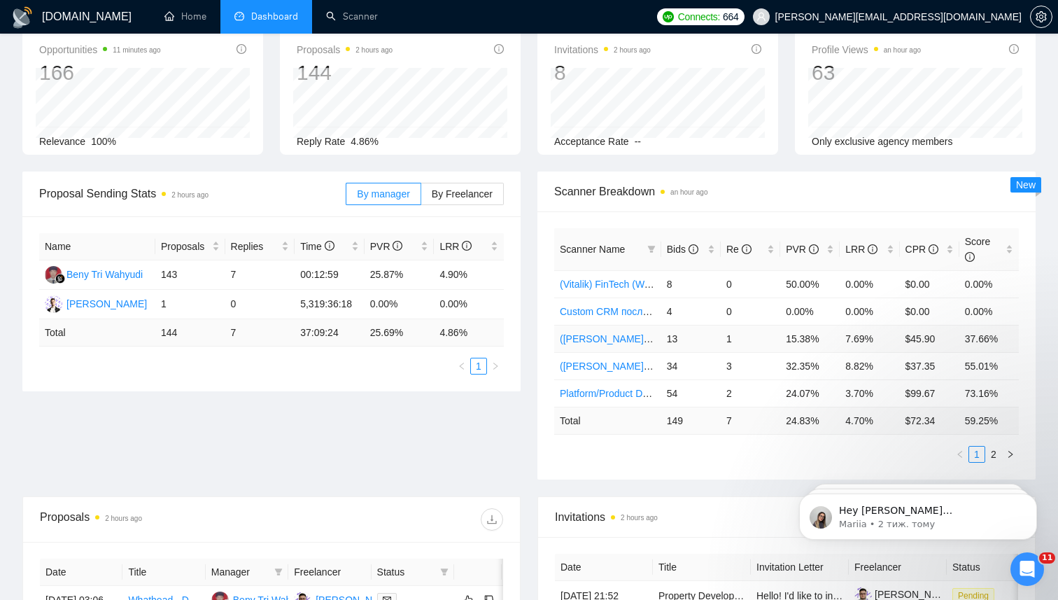
click at [670, 337] on td "13" at bounding box center [690, 338] width 59 height 27
click at [799, 333] on td "15.38%" at bounding box center [809, 338] width 59 height 27
drag, startPoint x: 876, startPoint y: 339, endPoint x: 778, endPoint y: 339, distance: 98.0
click at [778, 339] on tr "([PERSON_NAME]) Health & Wellness (Web) после обновы профиля 13 1 15.38% 7.69% …" at bounding box center [786, 338] width 465 height 27
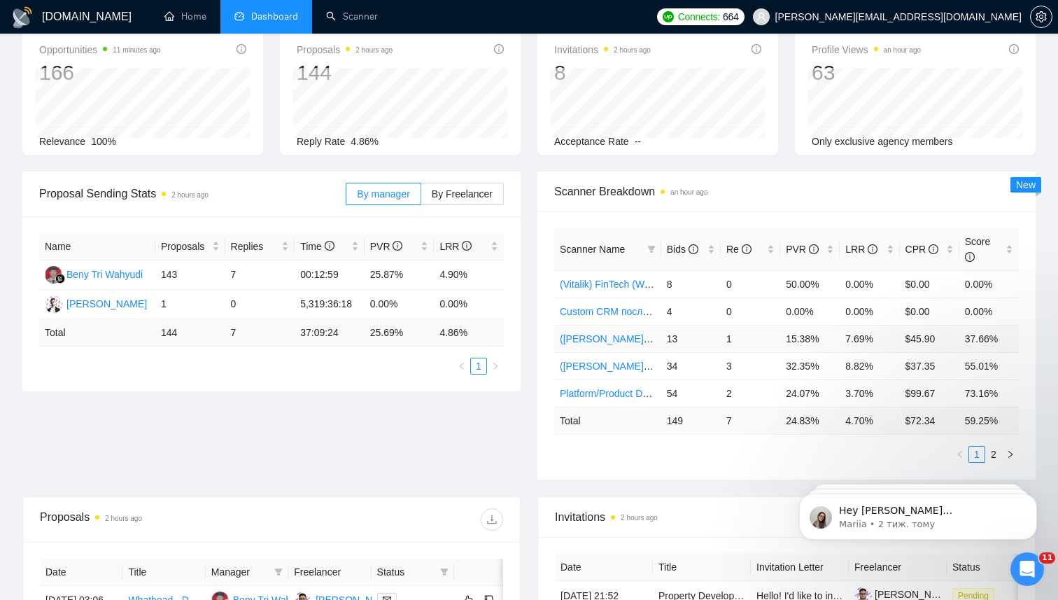
click at [803, 338] on td "15.38%" at bounding box center [809, 338] width 59 height 27
click at [915, 366] on td "$37.35" at bounding box center [929, 365] width 59 height 27
click at [923, 366] on td "$37.35" at bounding box center [929, 365] width 59 height 27
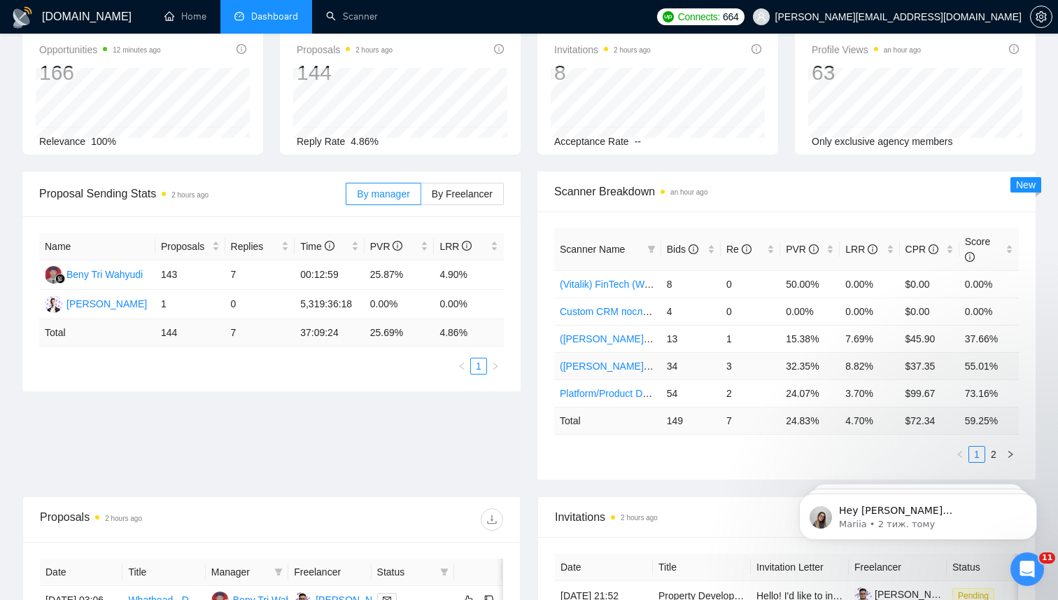
click at [923, 365] on td "$37.35" at bounding box center [929, 365] width 59 height 27
click at [925, 365] on td "$37.35" at bounding box center [929, 365] width 59 height 27
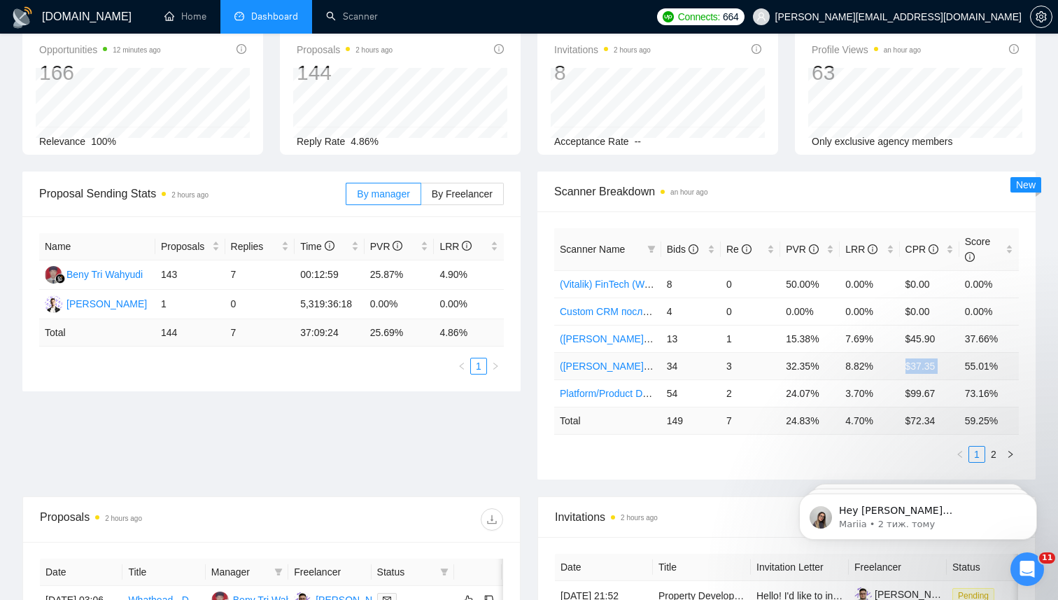
click at [925, 365] on td "$37.35" at bounding box center [929, 365] width 59 height 27
click at [858, 365] on td "8.82%" at bounding box center [869, 365] width 59 height 27
click at [864, 365] on td "8.82%" at bounding box center [869, 365] width 59 height 27
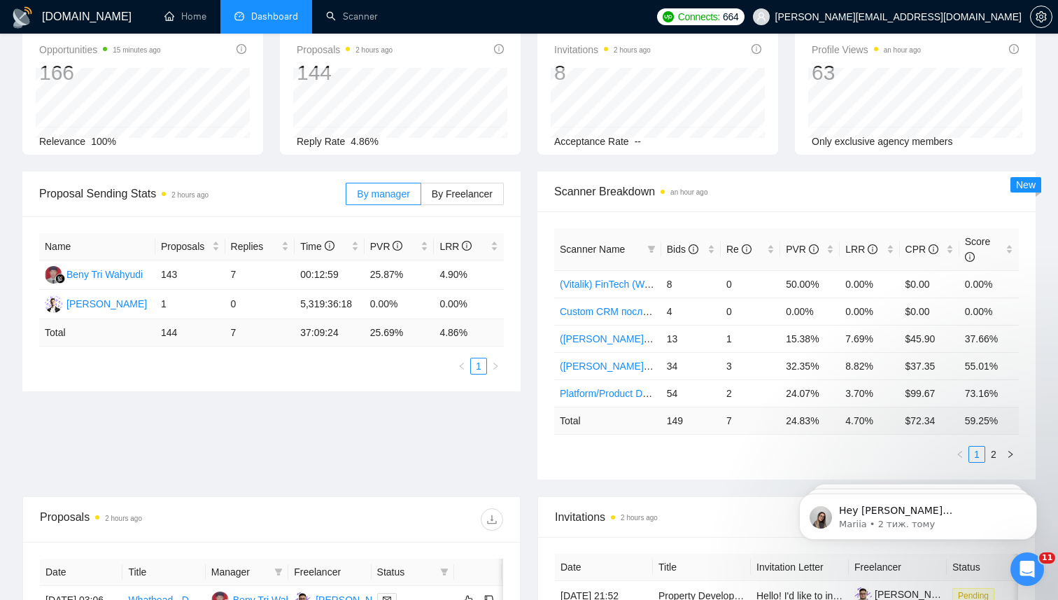
scroll to position [0, 0]
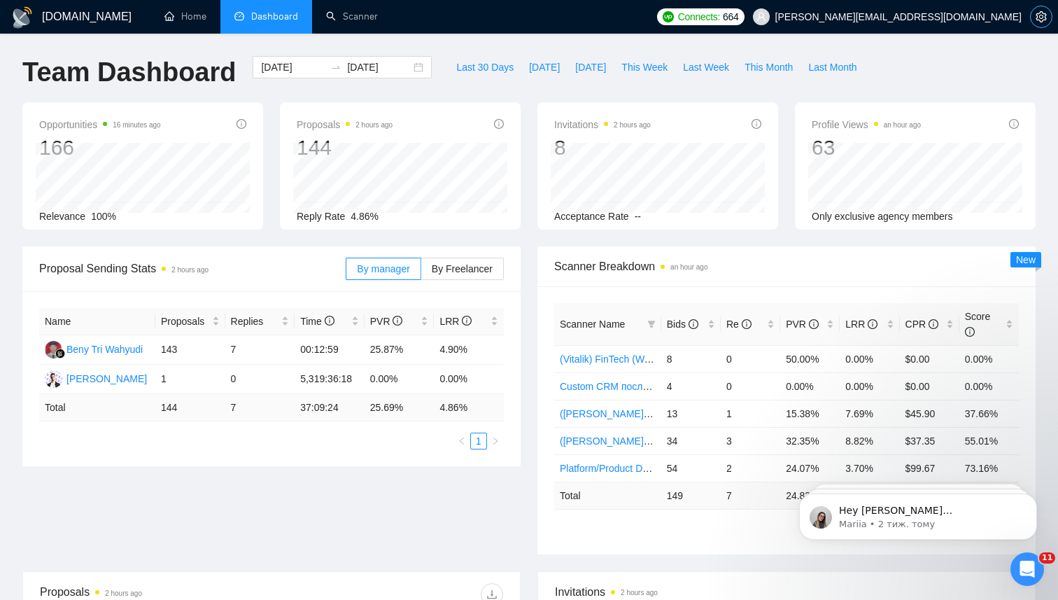
click at [1042, 20] on icon "setting" at bounding box center [1041, 16] width 11 height 11
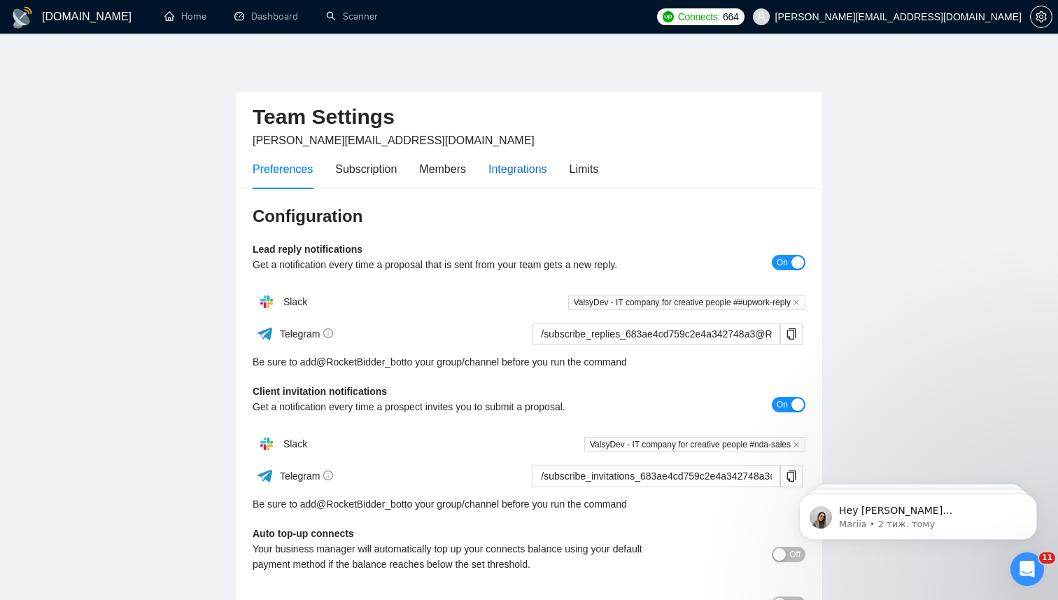
click at [500, 168] on div "Integrations" at bounding box center [518, 168] width 59 height 17
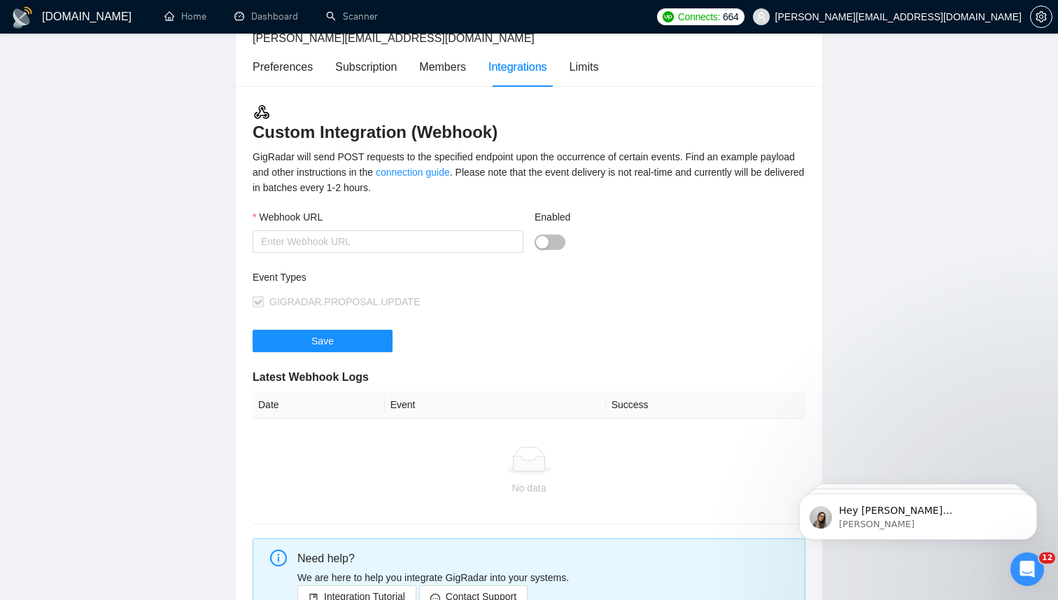
scroll to position [100, 0]
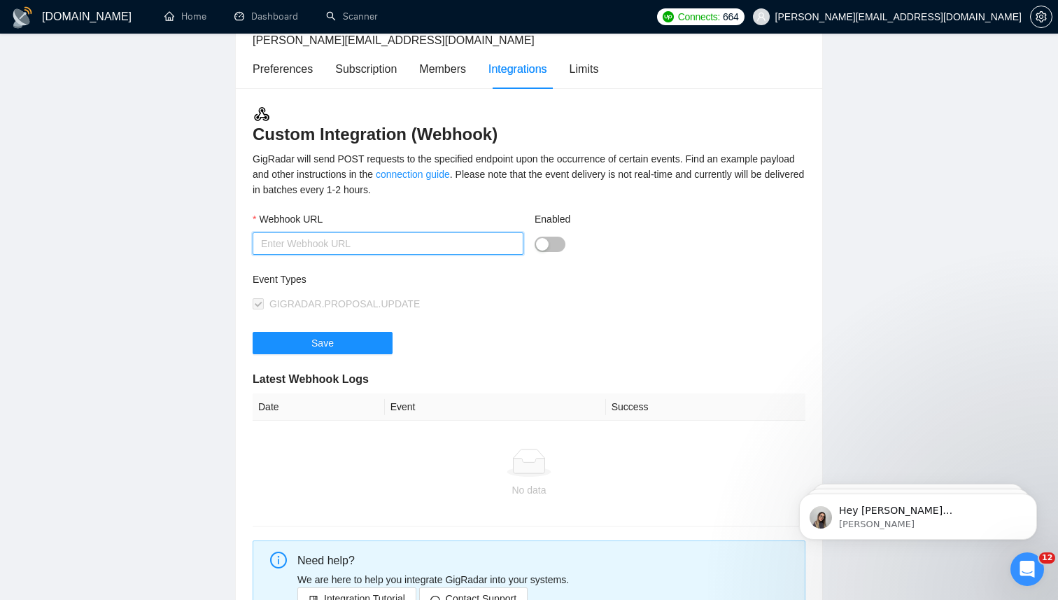
click at [335, 242] on input "Webhook URL" at bounding box center [388, 243] width 271 height 22
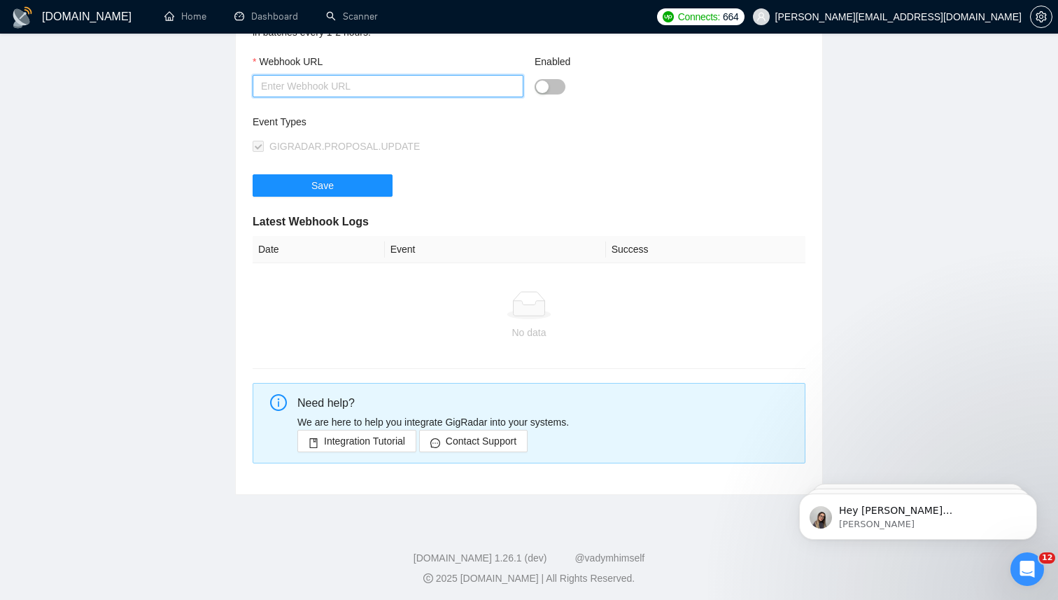
scroll to position [260, 0]
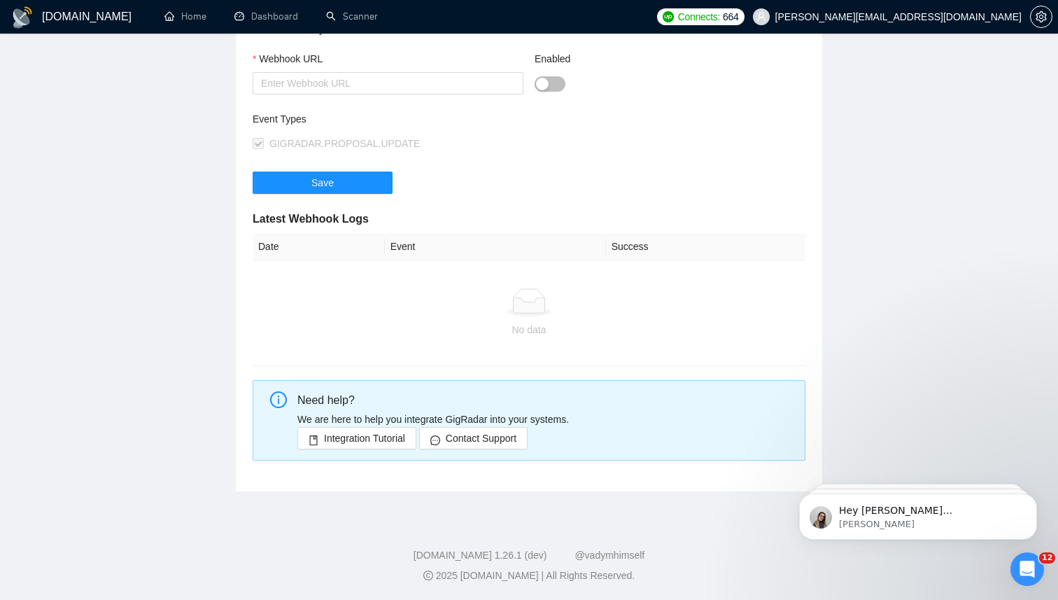
click at [525, 331] on div "No data" at bounding box center [529, 329] width 542 height 15
click at [528, 330] on div "No data" at bounding box center [529, 329] width 542 height 15
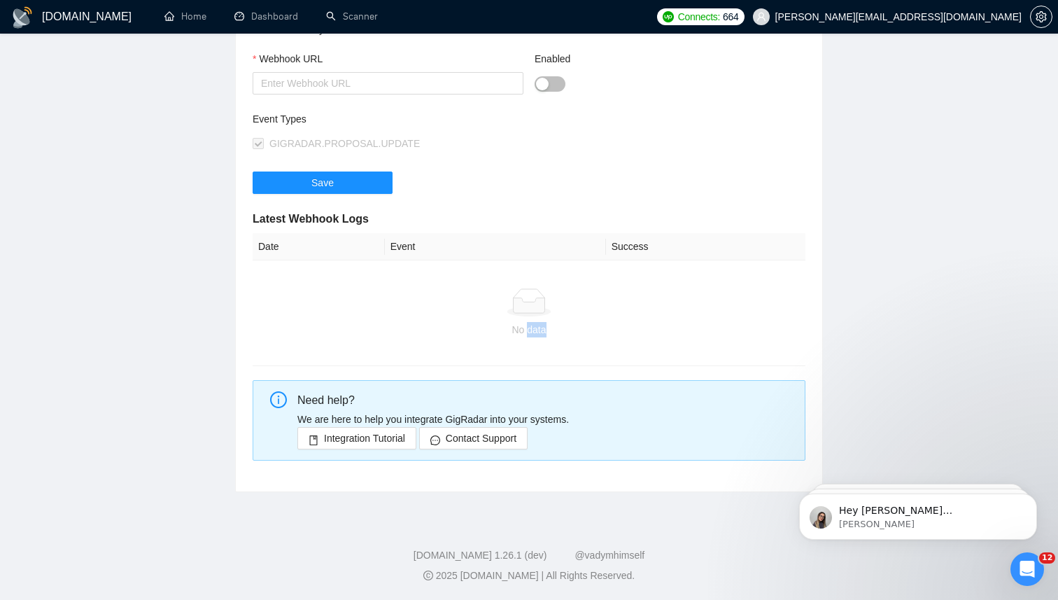
click at [528, 330] on div "No data" at bounding box center [529, 329] width 542 height 15
click at [523, 329] on div "No data" at bounding box center [529, 329] width 542 height 15
click at [531, 325] on div "No data" at bounding box center [529, 329] width 542 height 15
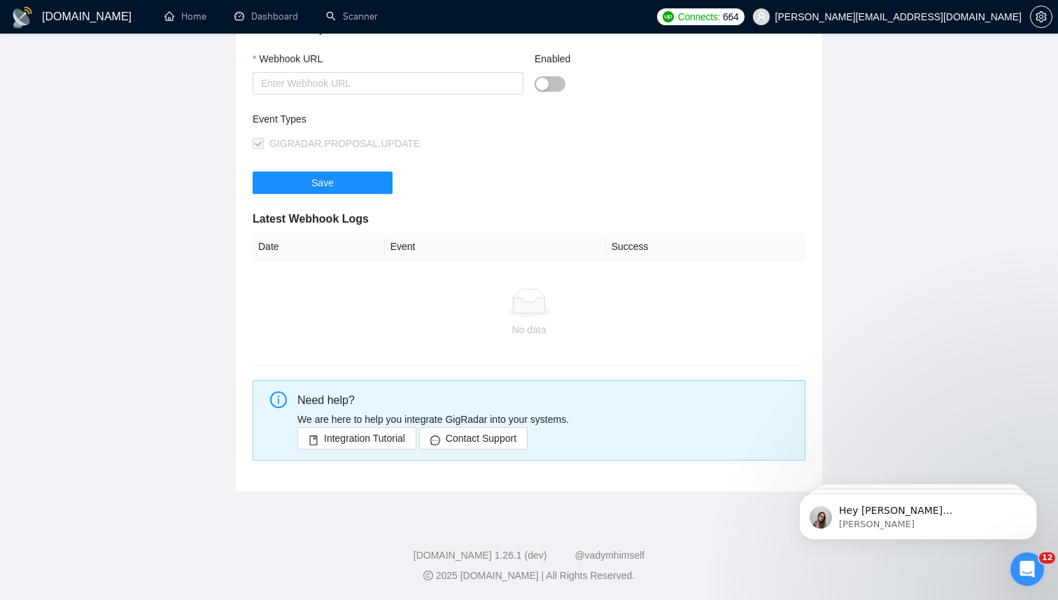
click at [632, 242] on th "Success" at bounding box center [705, 246] width 199 height 27
click at [409, 244] on th "Event" at bounding box center [495, 246] width 221 height 27
click at [264, 239] on th "Date" at bounding box center [319, 246] width 132 height 27
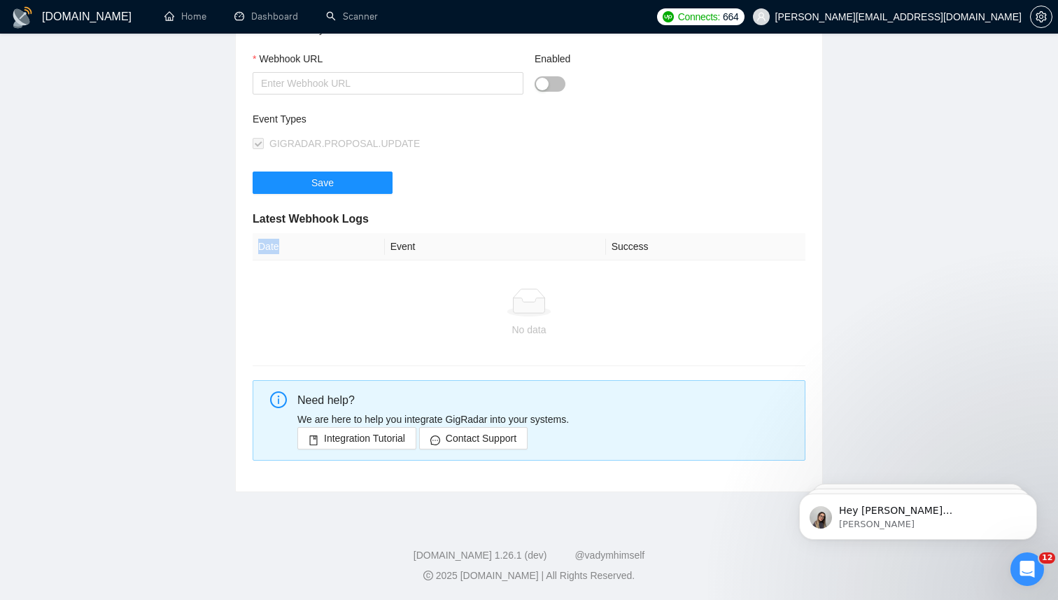
click at [264, 239] on th "Date" at bounding box center [319, 246] width 132 height 27
click at [305, 216] on h5 "Latest Webhook Logs" at bounding box center [529, 219] width 553 height 17
click at [326, 216] on h5 "Latest Webhook Logs" at bounding box center [529, 219] width 553 height 17
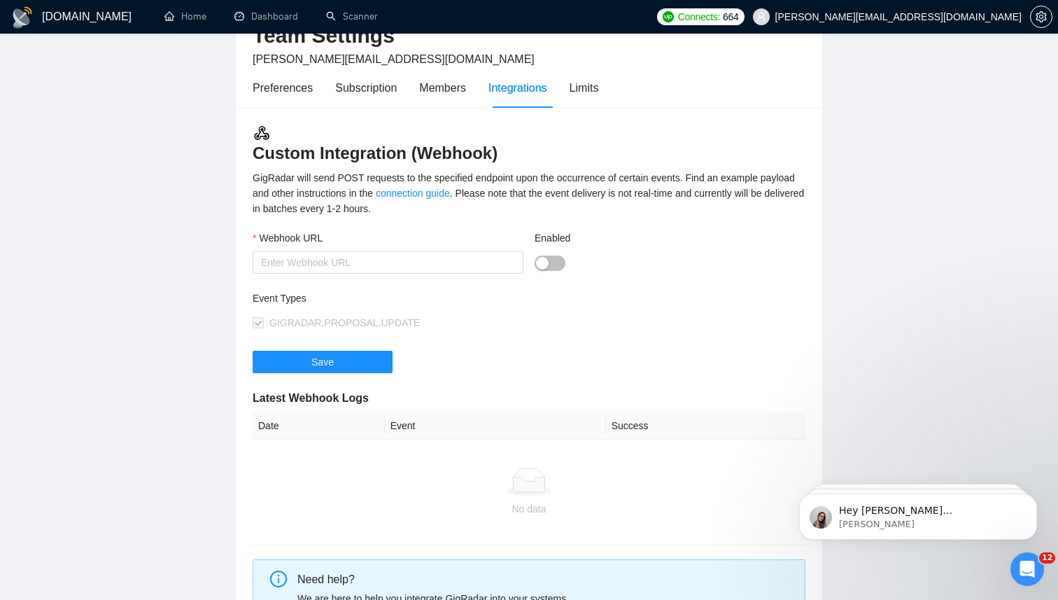
scroll to position [51, 0]
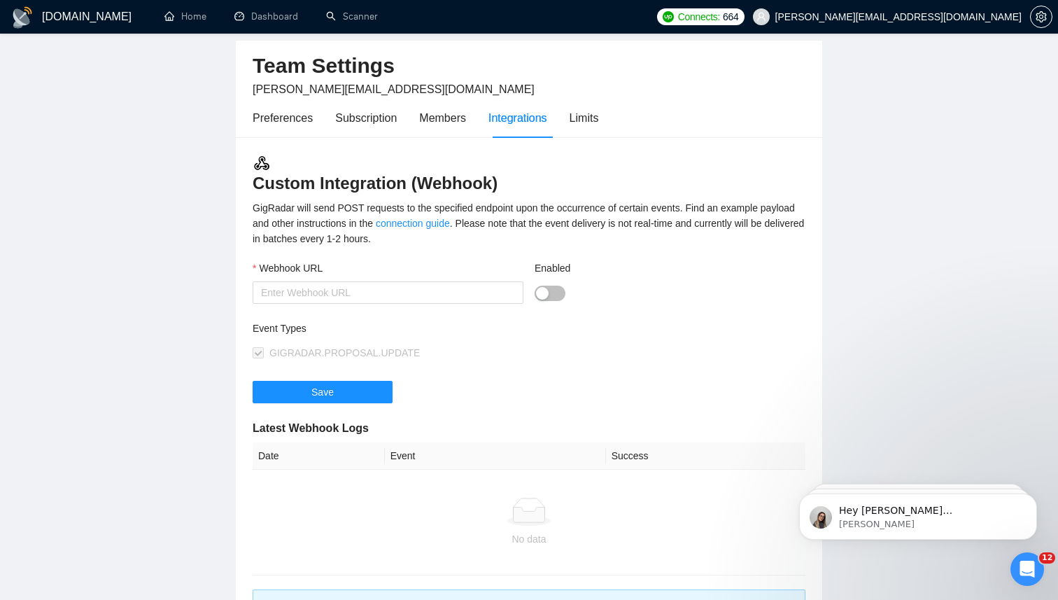
click at [367, 175] on h3 "Custom Integration (Webhook)" at bounding box center [529, 174] width 553 height 41
click at [386, 175] on h3 "Custom Integration (Webhook)" at bounding box center [529, 174] width 553 height 41
click at [535, 201] on div "GigRadar will send POST requests to the specified endpoint upon the occurrence …" at bounding box center [529, 223] width 553 height 46
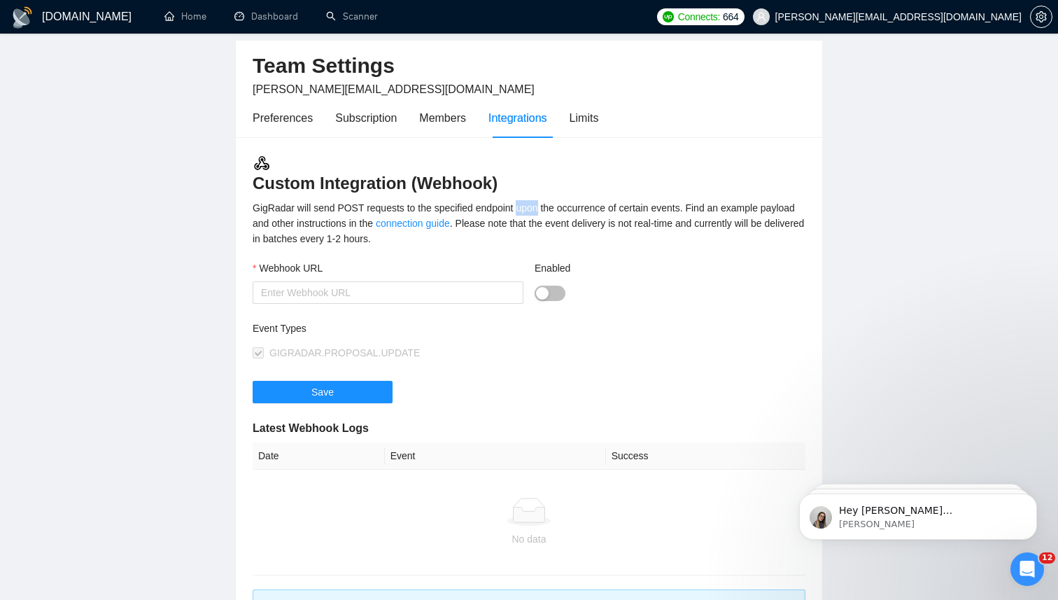
click at [535, 201] on div "GigRadar will send POST requests to the specified endpoint upon the occurrence …" at bounding box center [529, 223] width 553 height 46
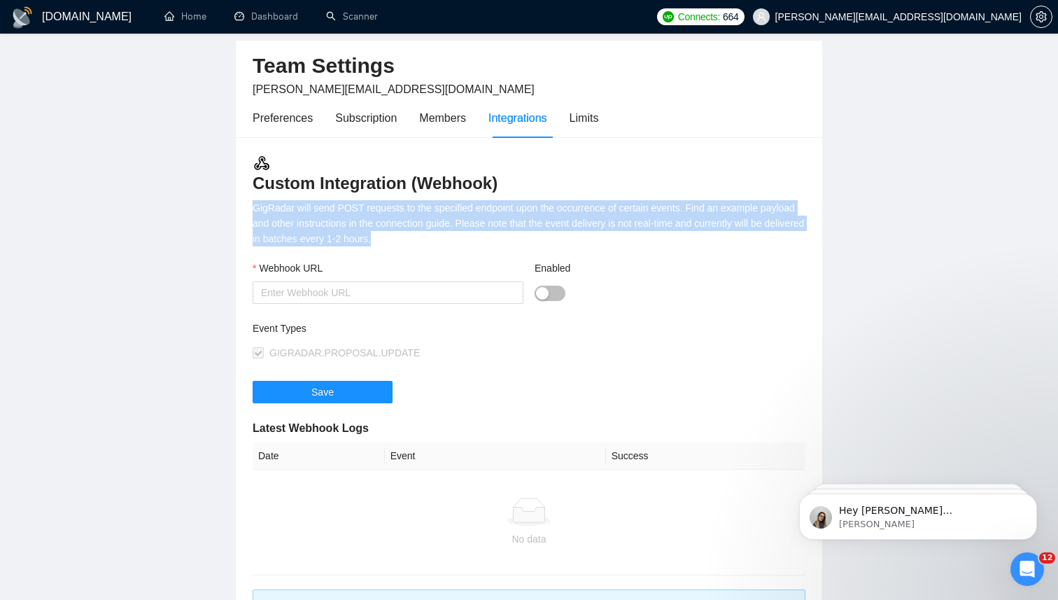
click at [535, 201] on div "GigRadar will send POST requests to the specified endpoint upon the occurrence …" at bounding box center [529, 223] width 553 height 46
click at [540, 201] on div "GigRadar will send POST requests to the specified endpoint upon the occurrence …" at bounding box center [529, 223] width 553 height 46
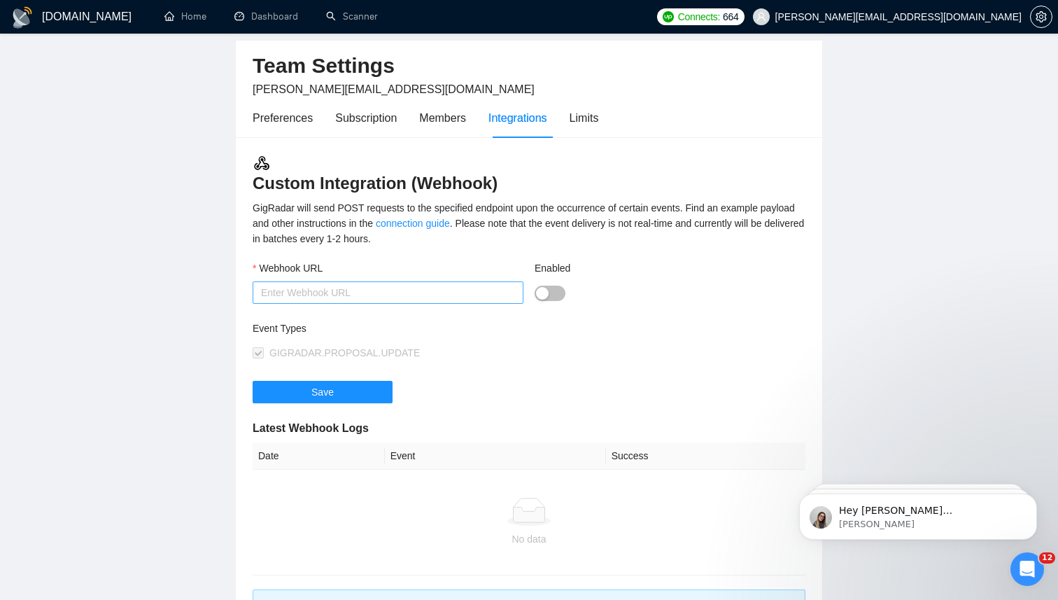
scroll to position [0, 0]
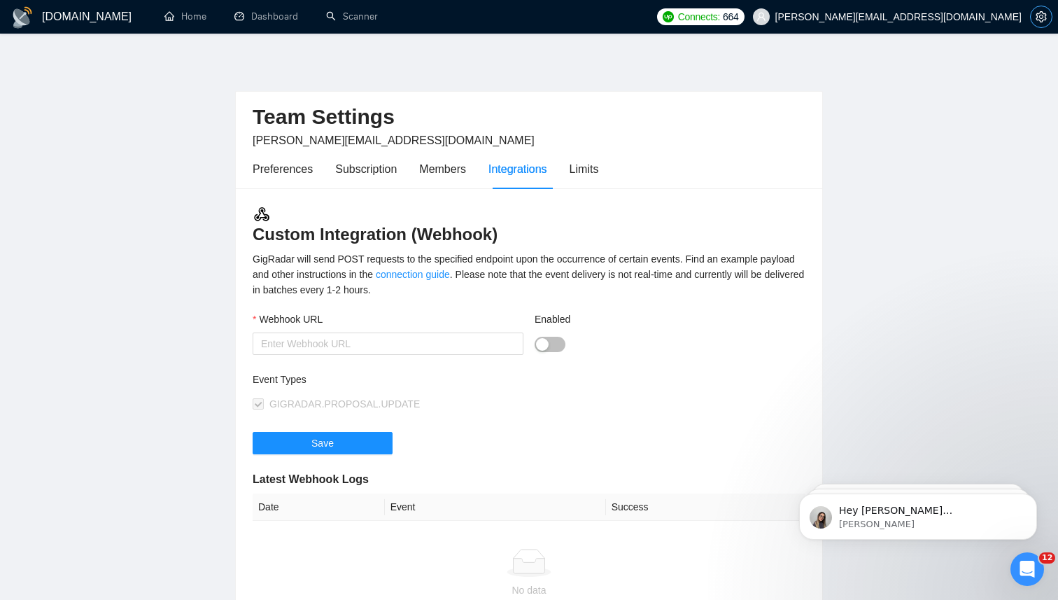
click at [1037, 18] on icon "setting" at bounding box center [1041, 16] width 11 height 11
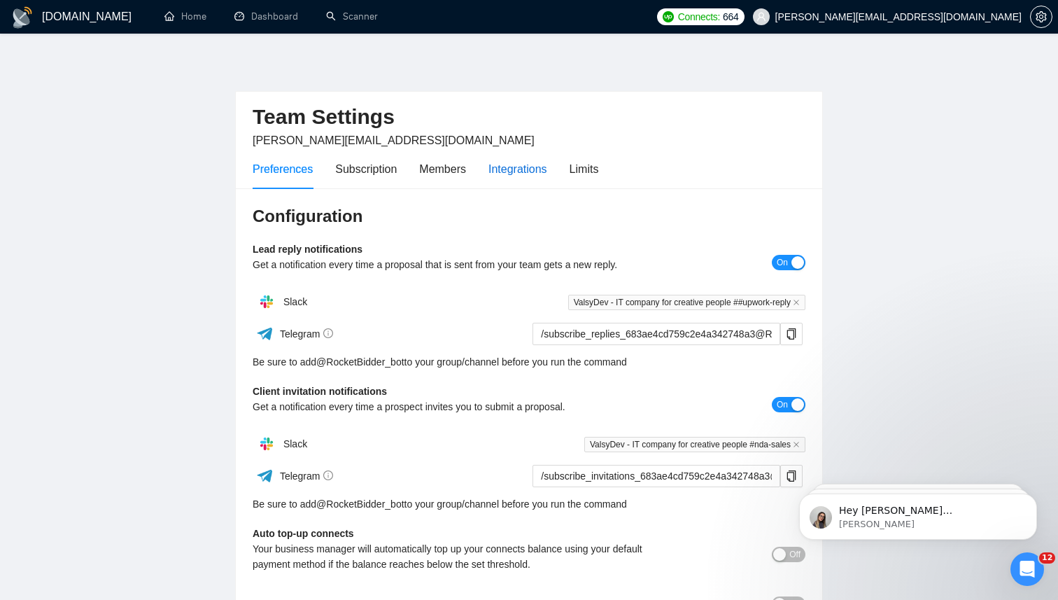
click at [511, 170] on div "Integrations" at bounding box center [518, 168] width 59 height 17
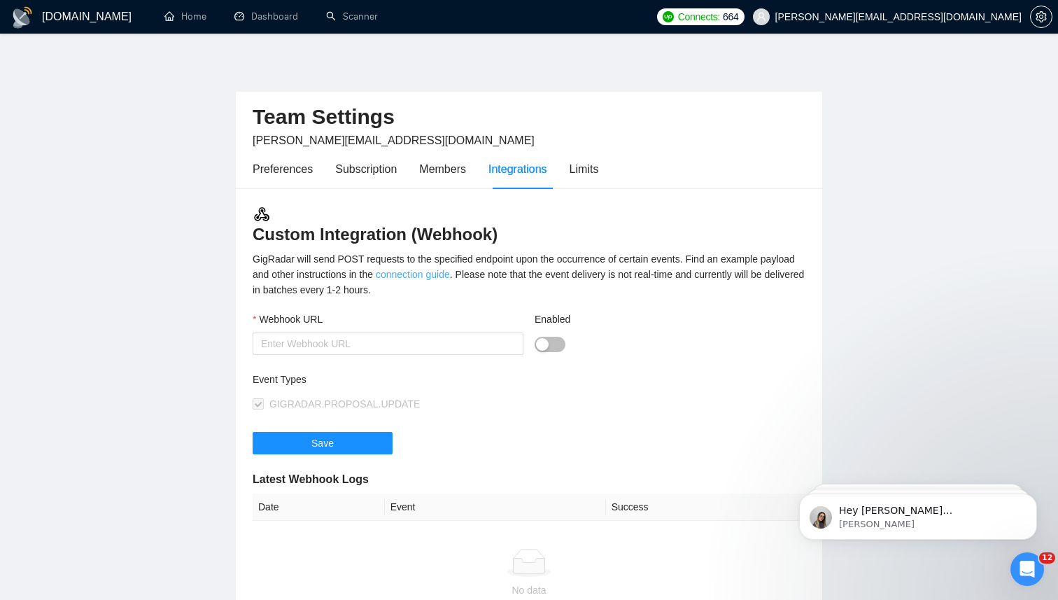
click at [450, 279] on link "connection guide" at bounding box center [413, 274] width 74 height 11
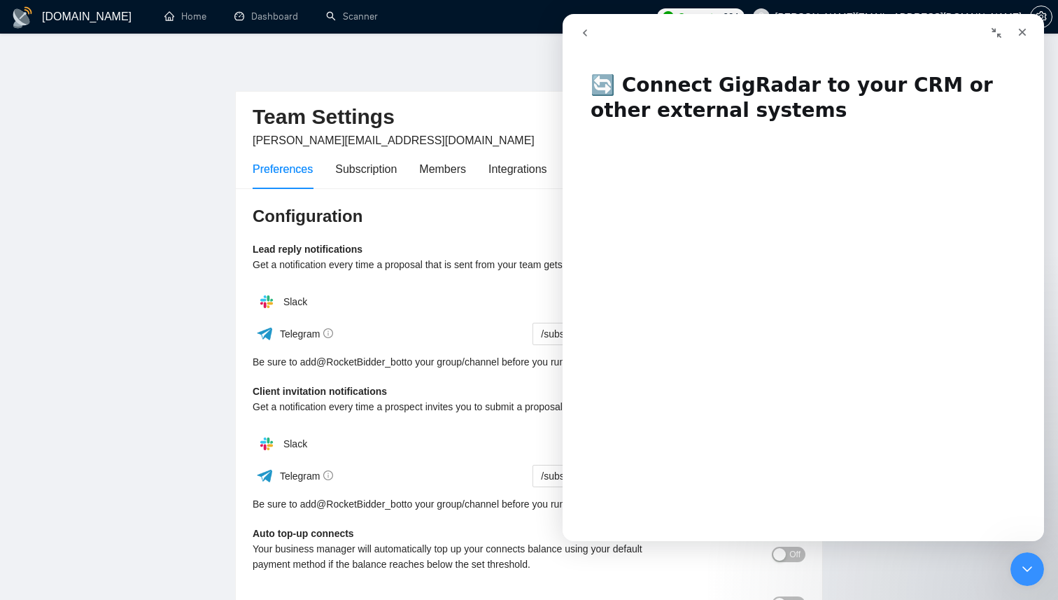
click at [708, 111] on h1 "🔄 Connect GigRadar to your CRM or other external systems" at bounding box center [804, 93] width 482 height 68
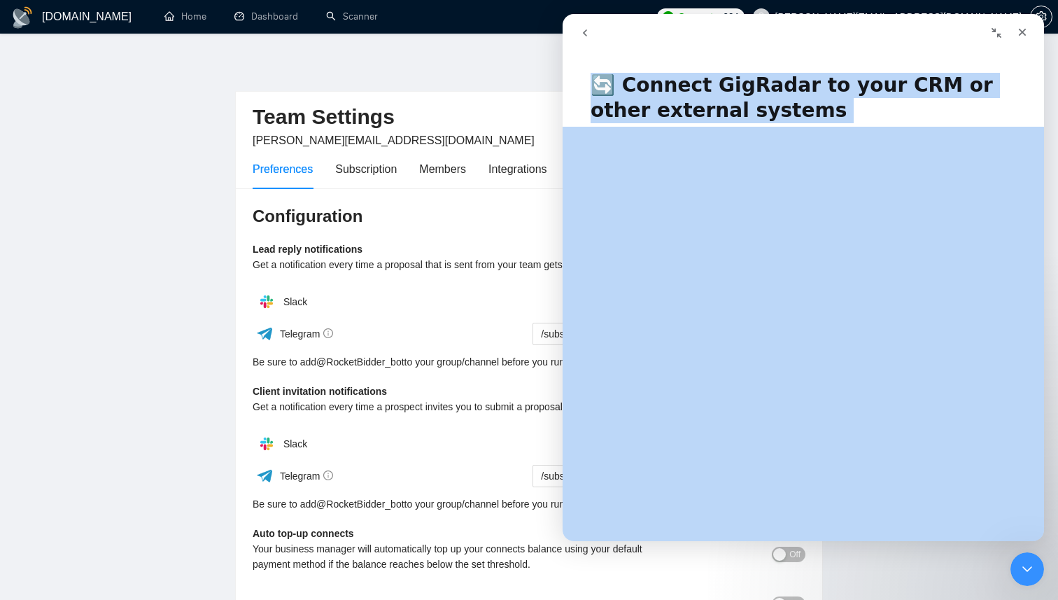
click at [708, 111] on h1 "🔄 Connect GigRadar to your CRM or other external systems" at bounding box center [804, 93] width 482 height 68
click at [719, 111] on h1 "🔄 Connect GigRadar to your CRM or other external systems" at bounding box center [804, 93] width 482 height 68
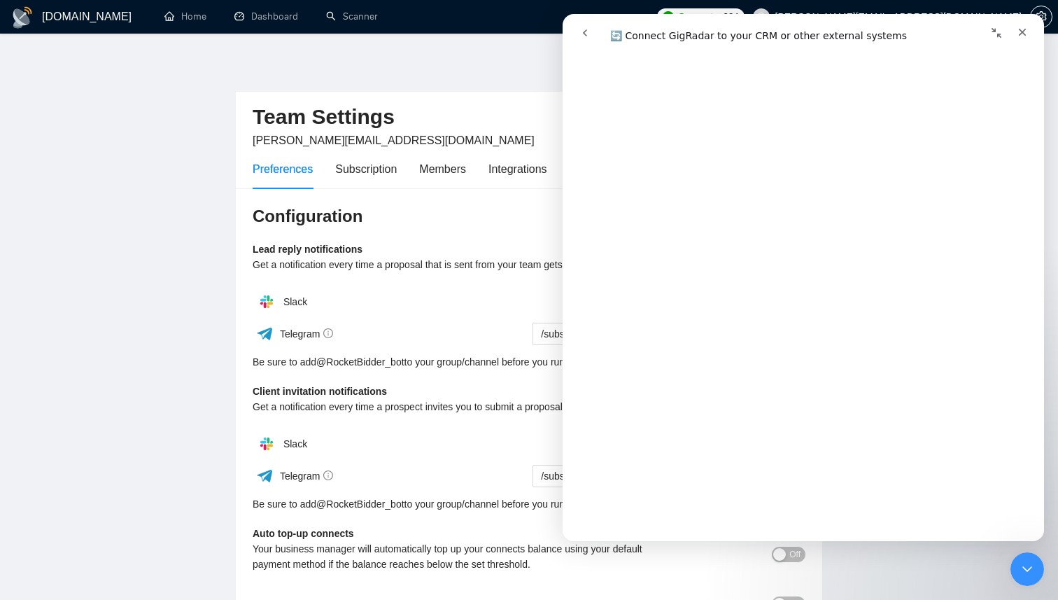
scroll to position [5721, 0]
click at [835, 516] on link "Відкрити в довідковому центрі" at bounding box center [803, 519] width 175 height 11
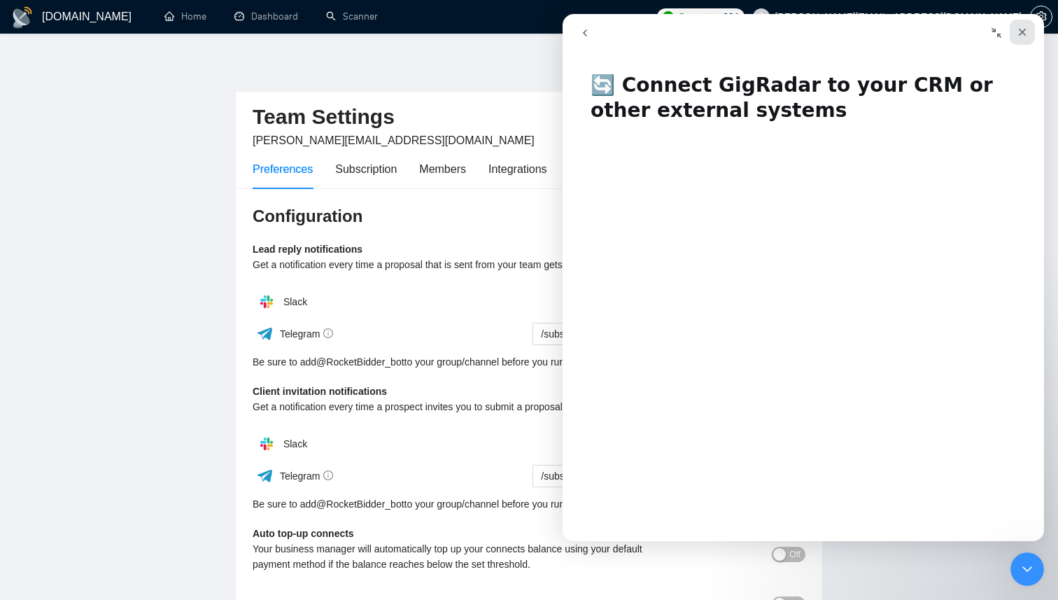
click at [1025, 28] on icon "Закрити" at bounding box center [1022, 32] width 11 height 11
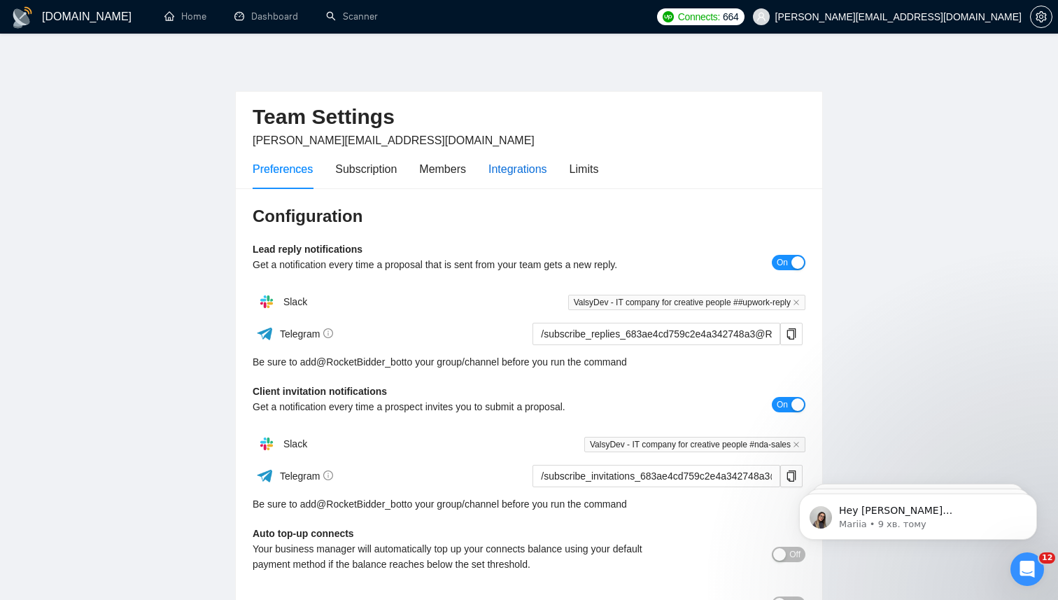
click at [500, 168] on div "Integrations" at bounding box center [518, 168] width 59 height 17
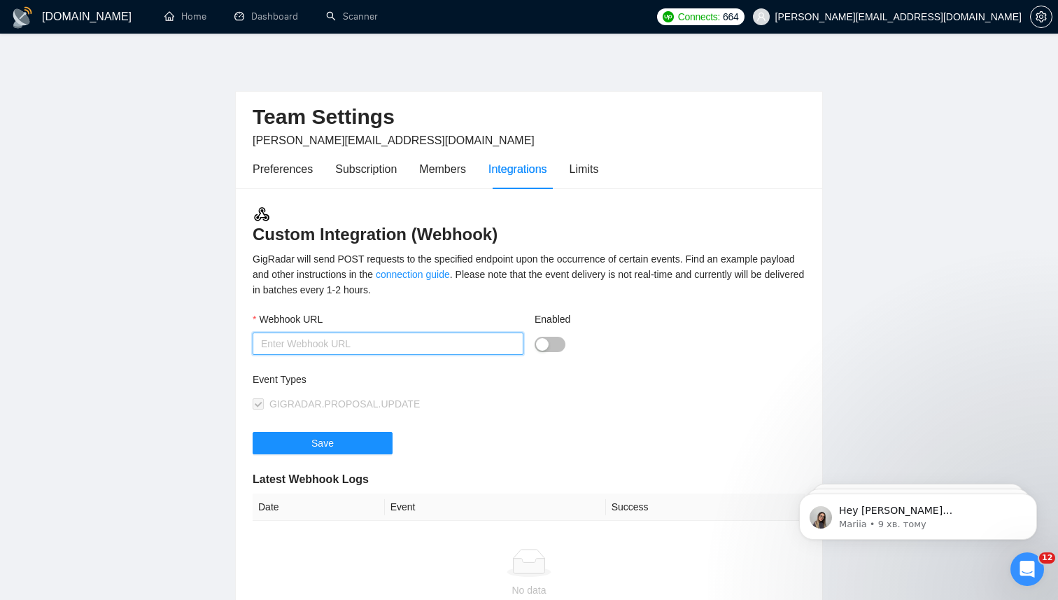
click at [405, 345] on input "Webhook URL" at bounding box center [388, 343] width 271 height 22
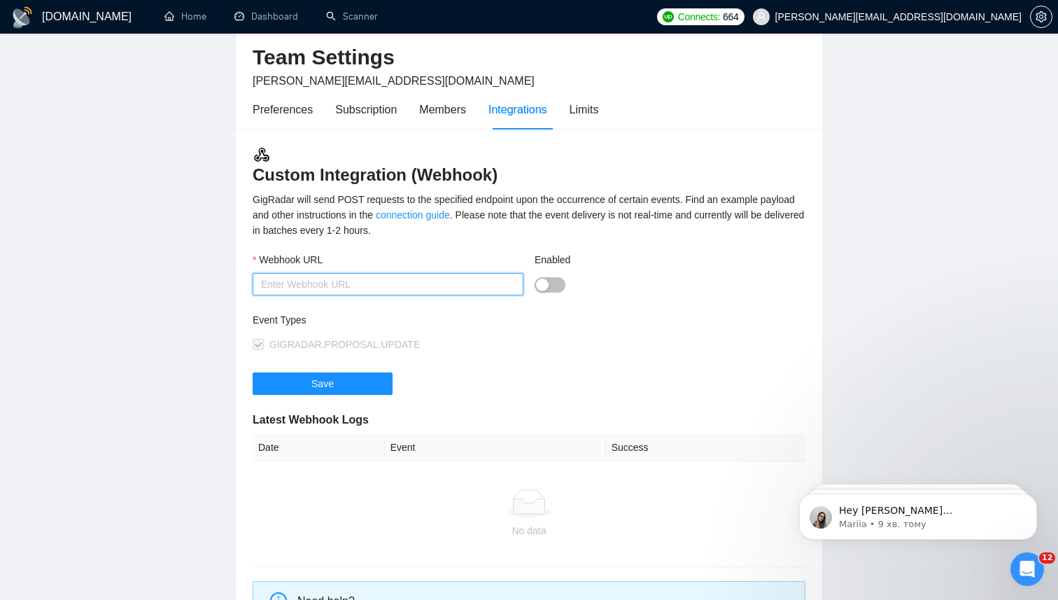
scroll to position [69, 0]
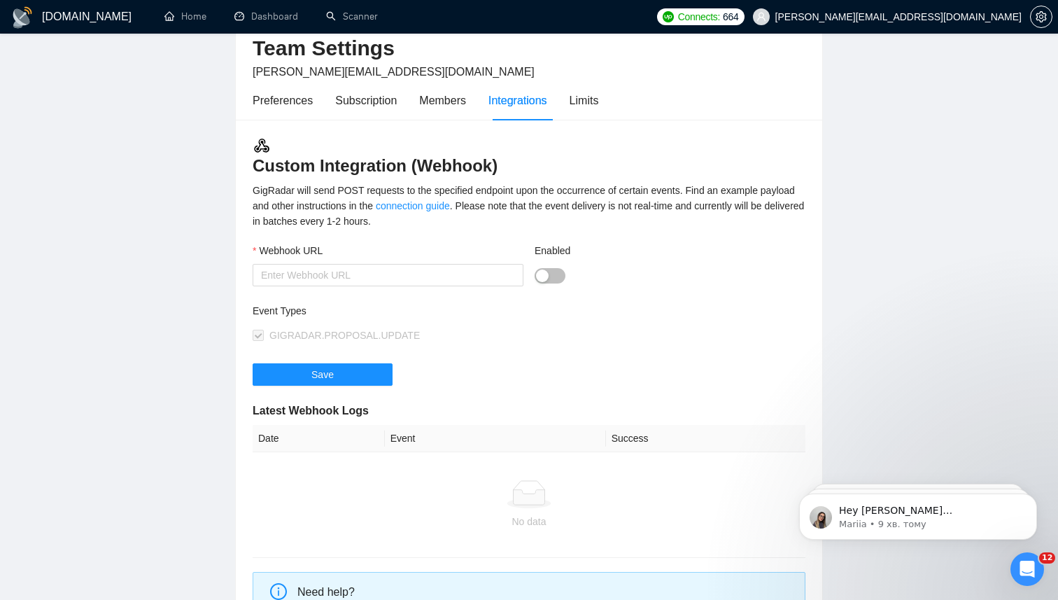
click at [558, 273] on button "Enabled" at bounding box center [550, 275] width 31 height 15
click at [558, 273] on div "button" at bounding box center [557, 275] width 13 height 13
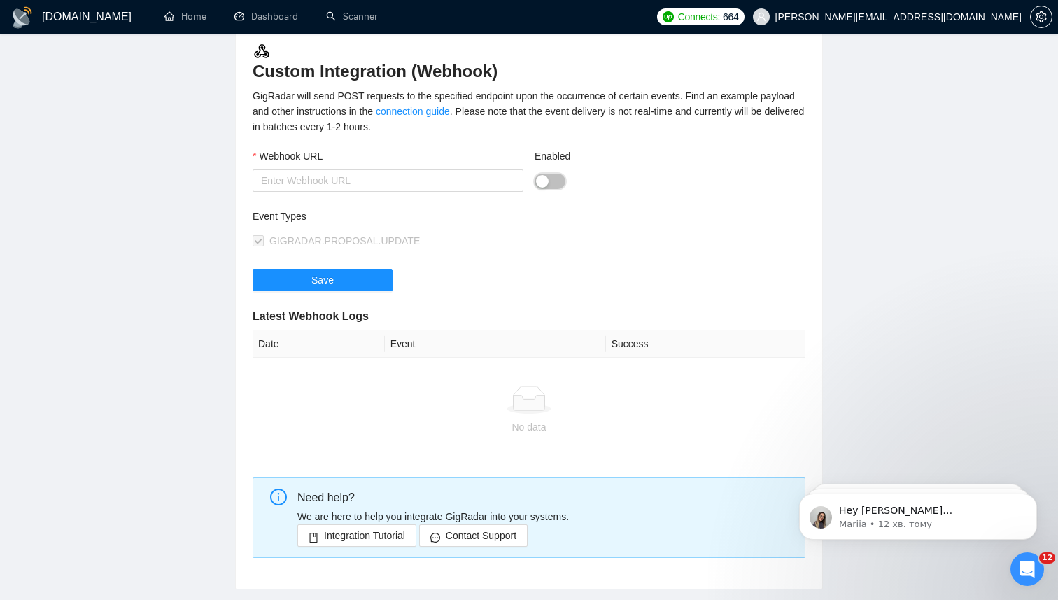
scroll to position [181, 0]
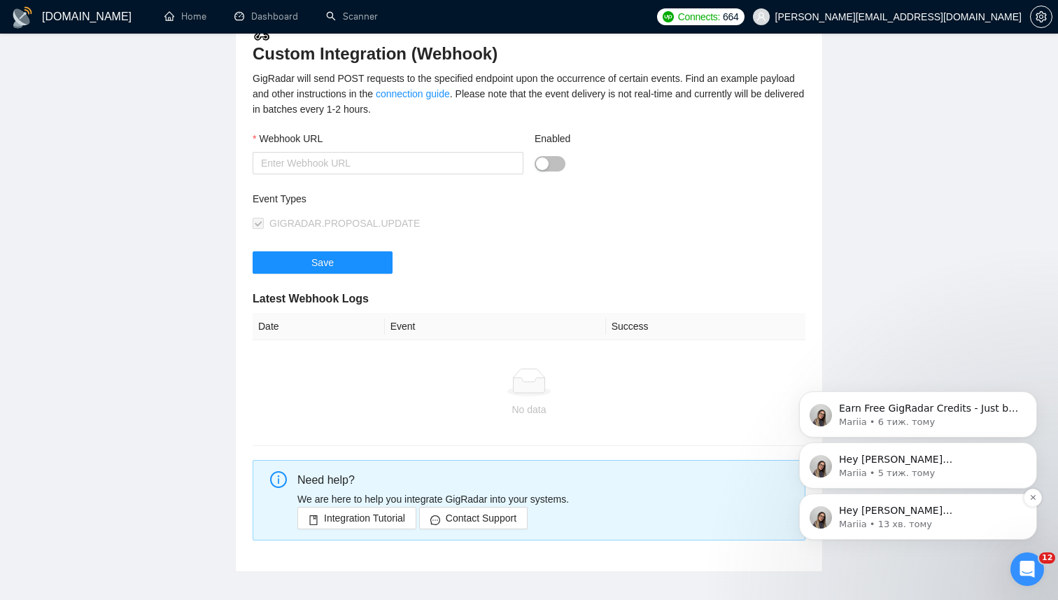
click at [873, 516] on p "Hey [PERSON_NAME][EMAIL_ADDRESS][DOMAIN_NAME], Do you want to learn how to inte…" at bounding box center [929, 511] width 181 height 14
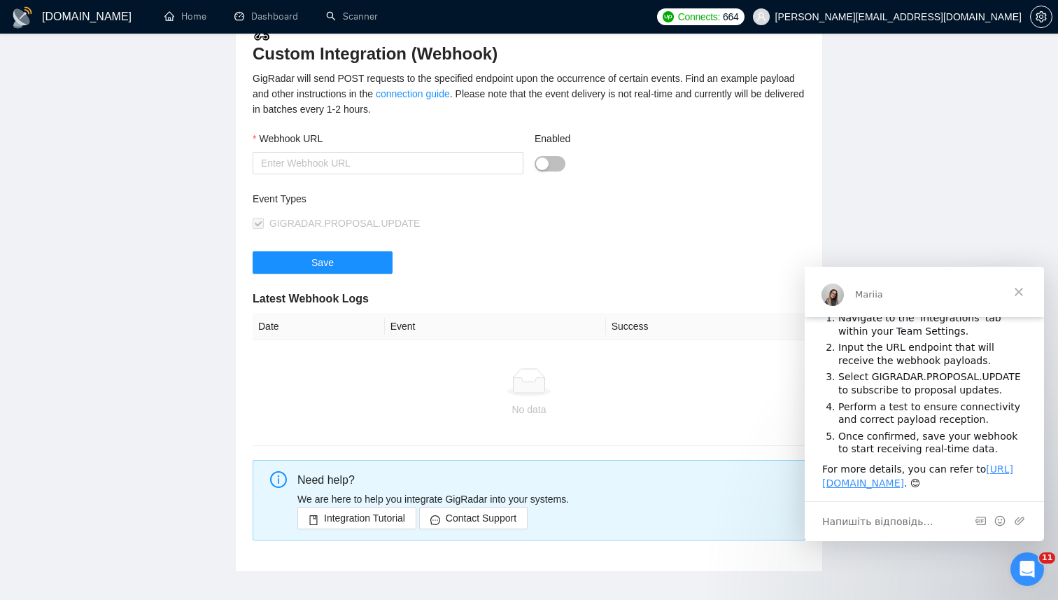
scroll to position [97, 0]
click at [360, 164] on input "Webhook URL" at bounding box center [388, 163] width 271 height 22
paste input "[URL][DOMAIN_NAME]"
type input "[URL][DOMAIN_NAME]"
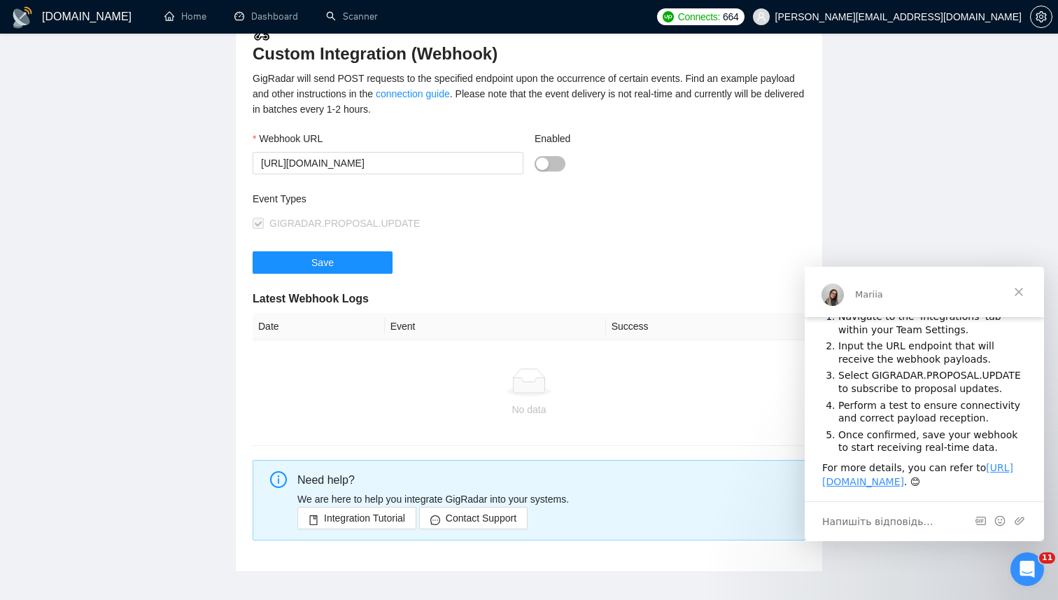
scroll to position [0, 0]
click at [547, 163] on div "button" at bounding box center [542, 163] width 13 height 13
click at [447, 155] on input "[URL][DOMAIN_NAME]" at bounding box center [388, 163] width 271 height 22
click at [319, 255] on span "Save" at bounding box center [322, 262] width 22 height 15
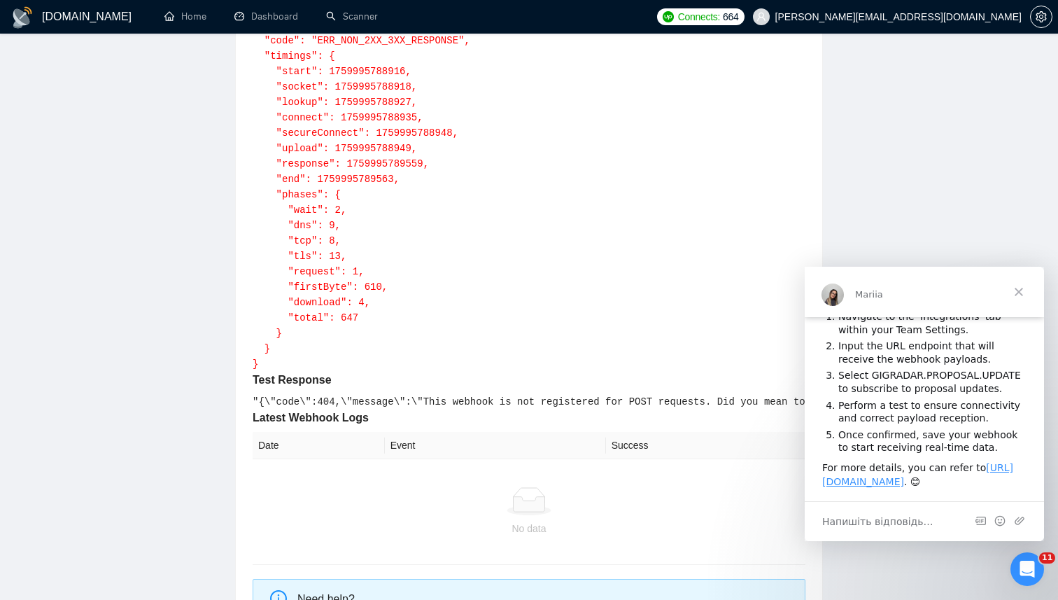
scroll to position [586, 0]
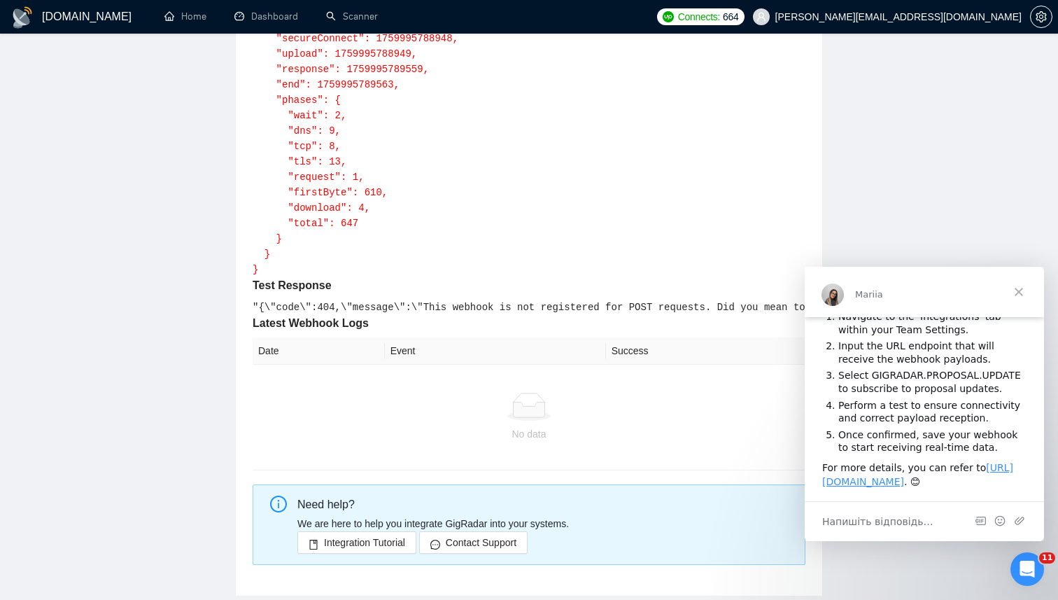
click at [484, 303] on code ""{\"code\":404,\"message\":\"This webhook is not registered for POST requests. …" at bounding box center [600, 307] width 694 height 11
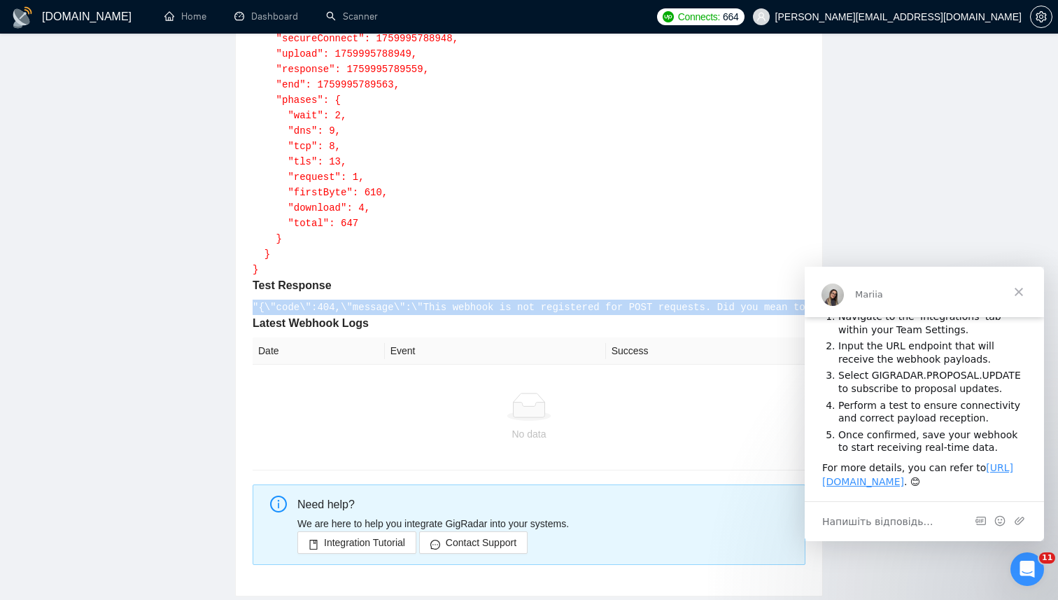
click at [484, 303] on code ""{\"code\":404,\"message\":\"This webhook is not registered for POST requests. …" at bounding box center [600, 307] width 694 height 11
copy code ""{\"code\":404,\"message\":\"This webhook is not registered for POST requests. …"
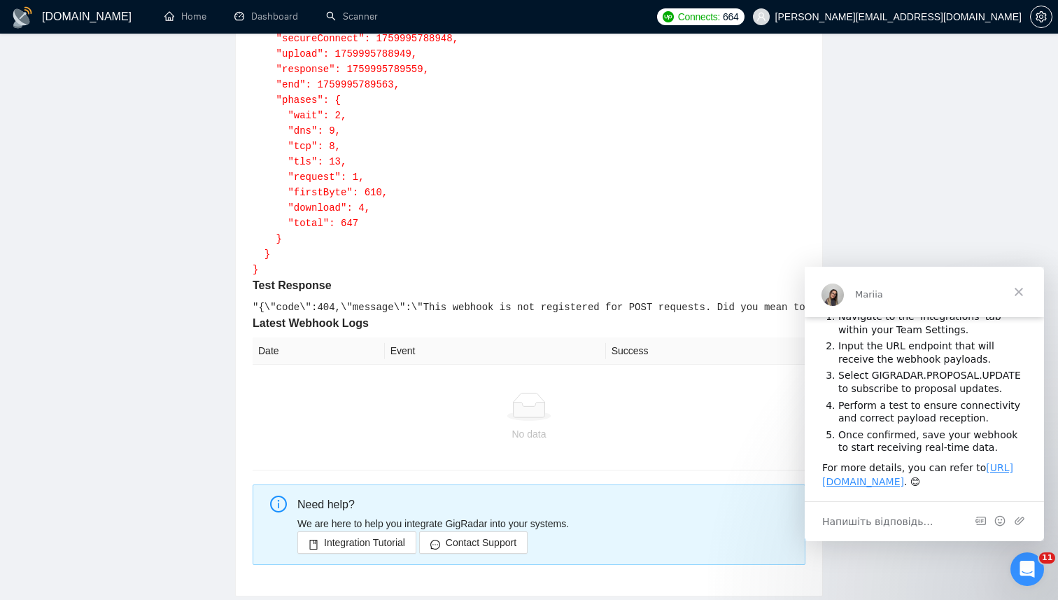
click at [577, 240] on pre "{ "name": "HTTPError", "code": "ERR_NON_2XX_3XX_RESPONSE", "timings": { "start"…" at bounding box center [529, 93] width 553 height 370
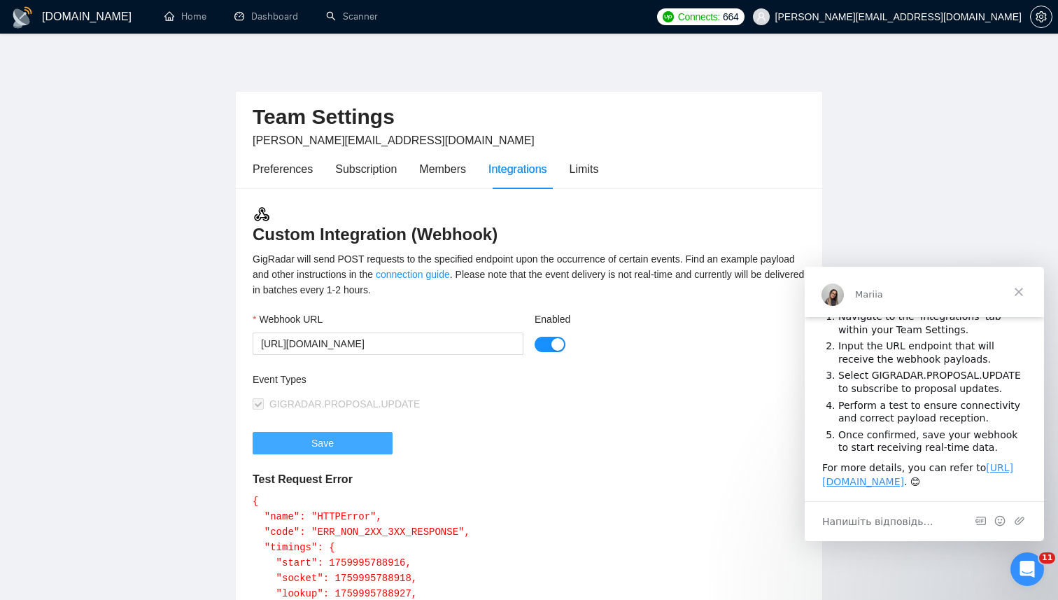
click at [362, 445] on button "Save" at bounding box center [323, 443] width 140 height 22
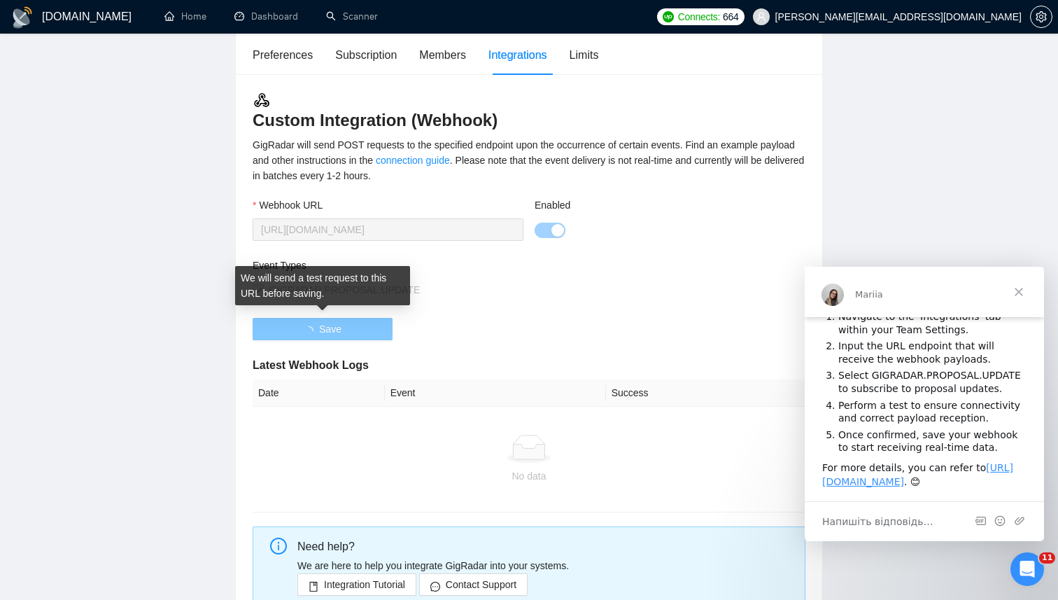
scroll to position [197, 0]
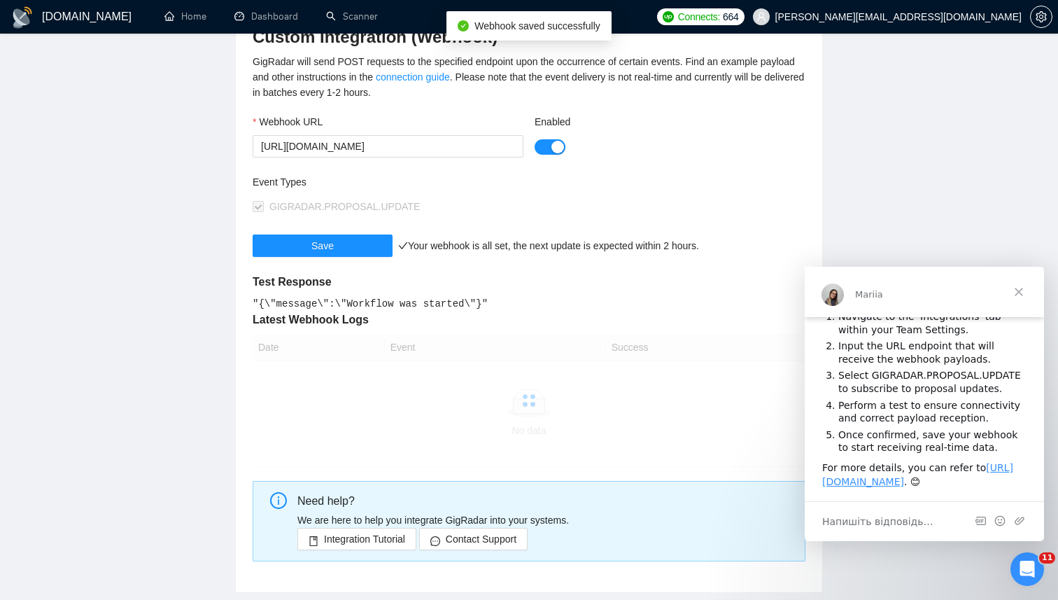
click at [377, 299] on code ""{\"message\":\"Workflow was started\"}"" at bounding box center [370, 303] width 235 height 11
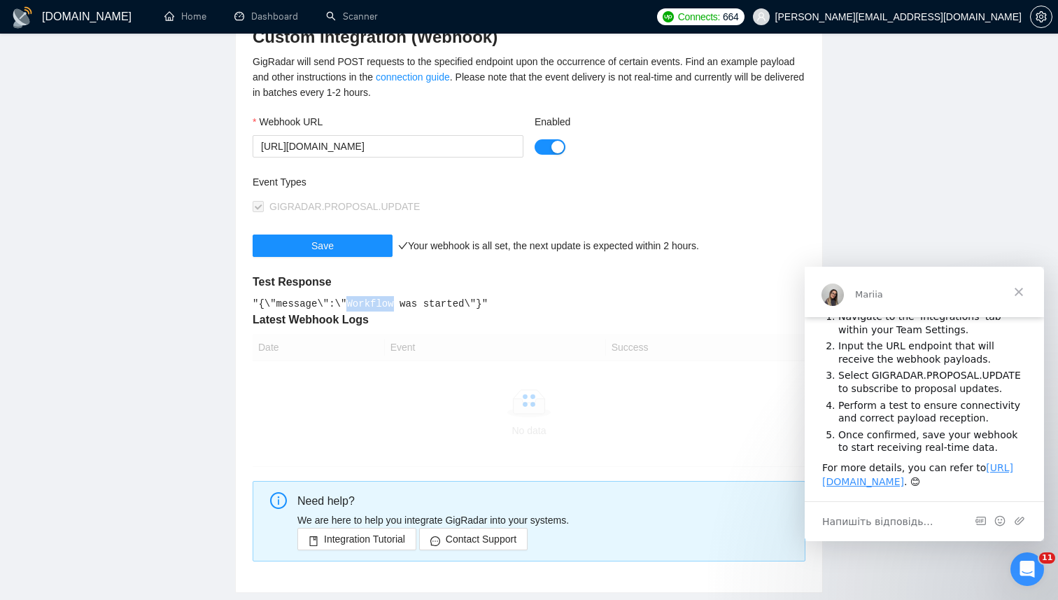
click at [377, 299] on code ""{\"message\":\"Workflow was started\"}"" at bounding box center [370, 303] width 235 height 11
copy code ""{\"message\":\"Workflow was started\"}""
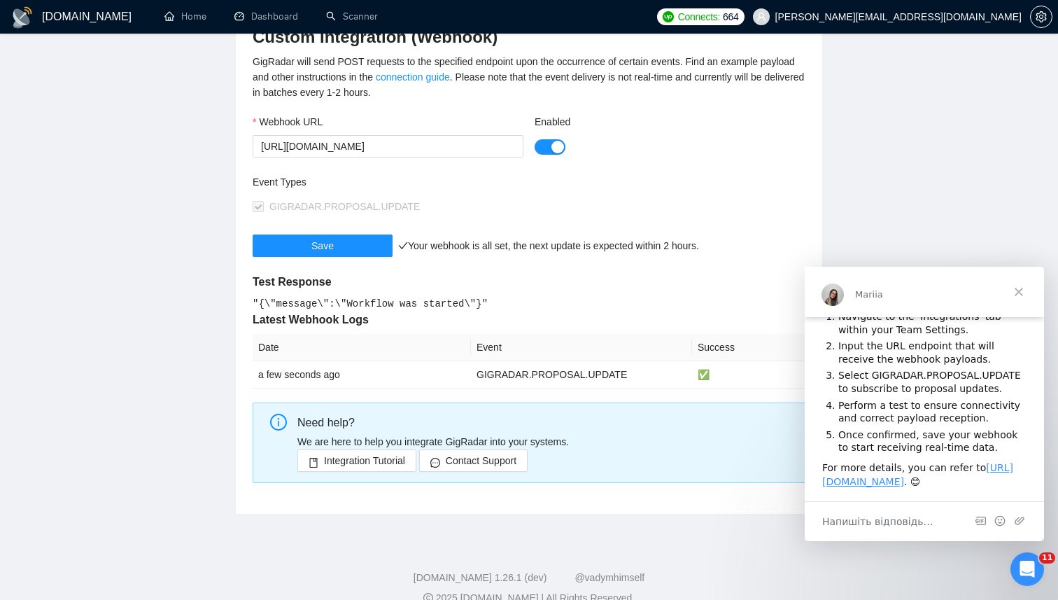
click at [330, 321] on h5 "Latest Webhook Logs" at bounding box center [529, 319] width 553 height 17
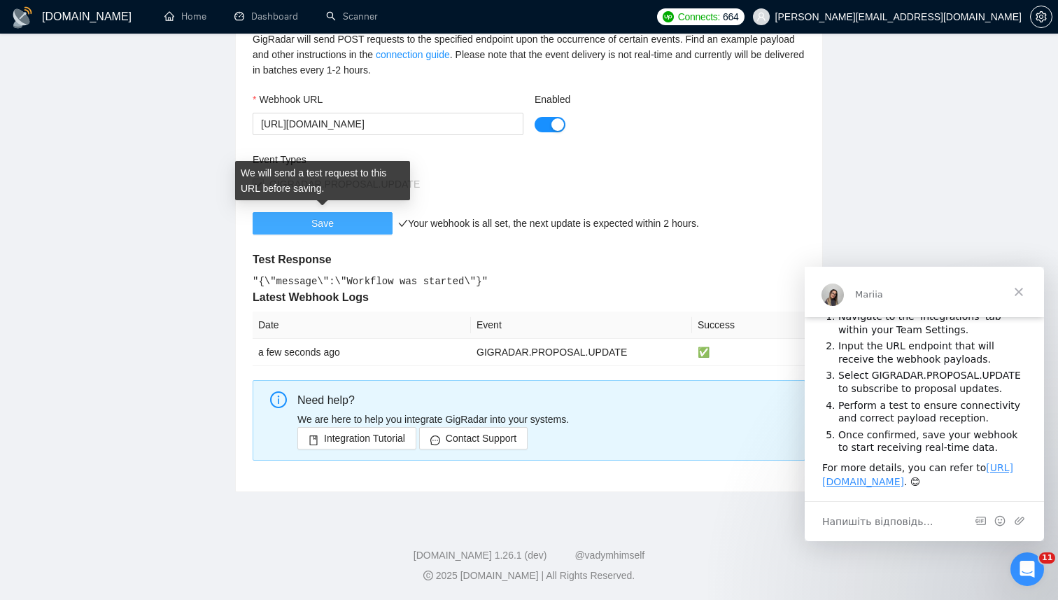
click at [360, 225] on button "Save" at bounding box center [323, 223] width 140 height 22
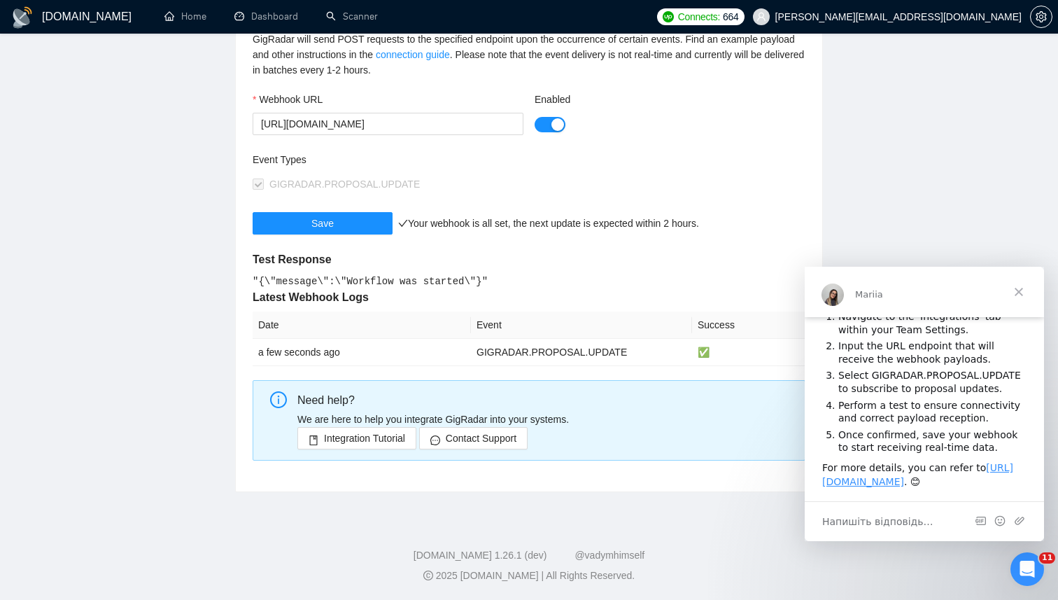
click at [1014, 289] on span "Закрити" at bounding box center [1019, 292] width 50 height 50
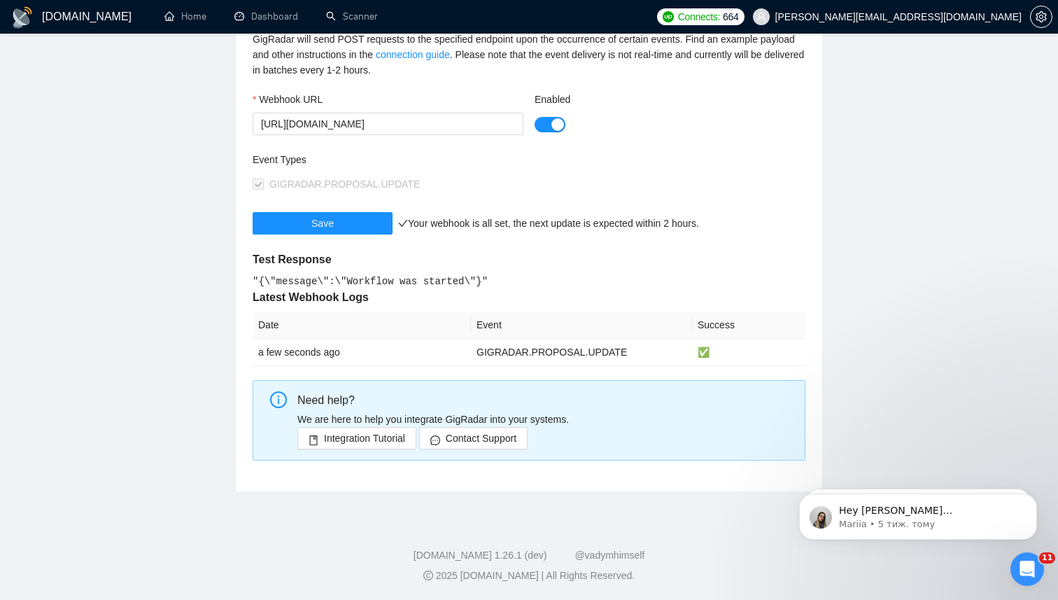
scroll to position [0, 0]
click at [374, 435] on span "Integration Tutorial" at bounding box center [364, 437] width 81 height 15
